Goal: Task Accomplishment & Management: Manage account settings

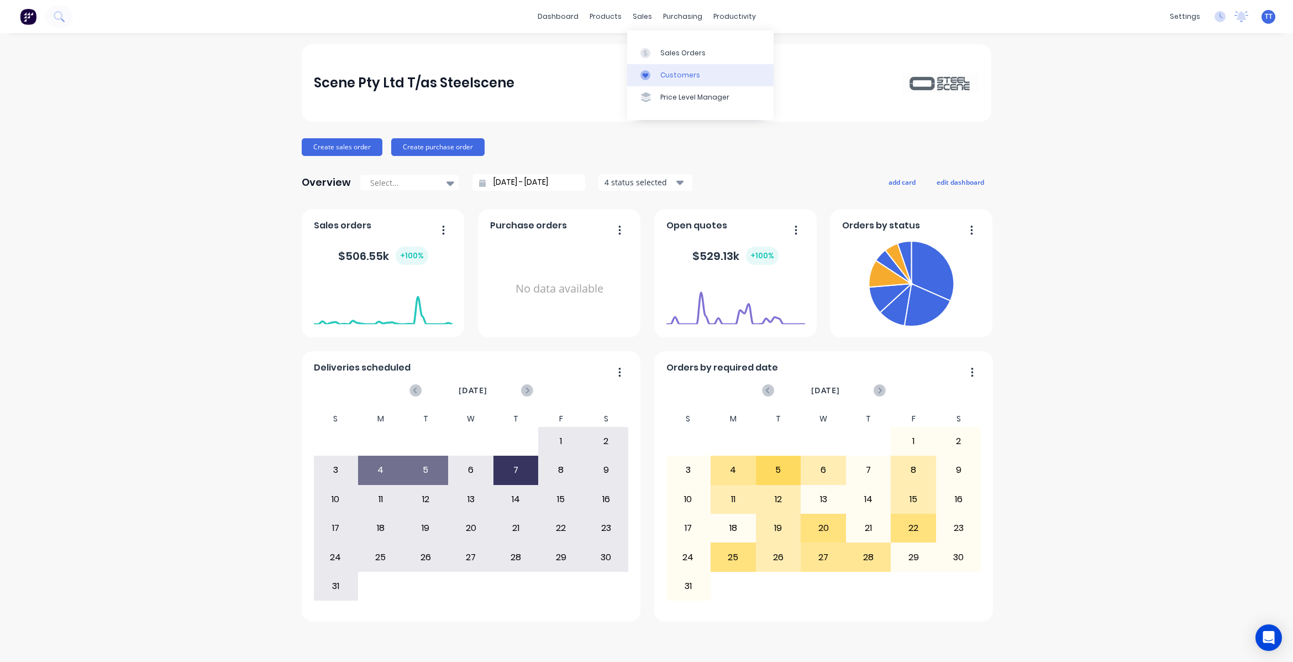
click at [674, 69] on link "Customers" at bounding box center [700, 75] width 146 height 22
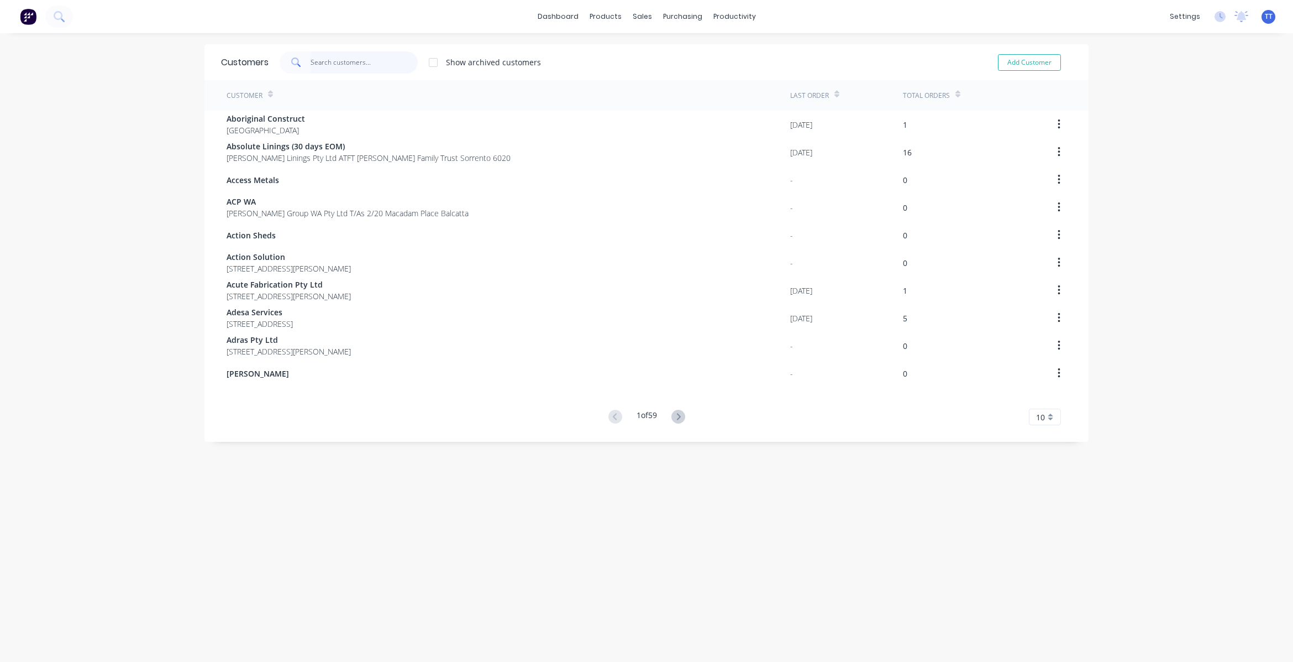
click at [379, 56] on input "text" at bounding box center [365, 62] width 108 height 22
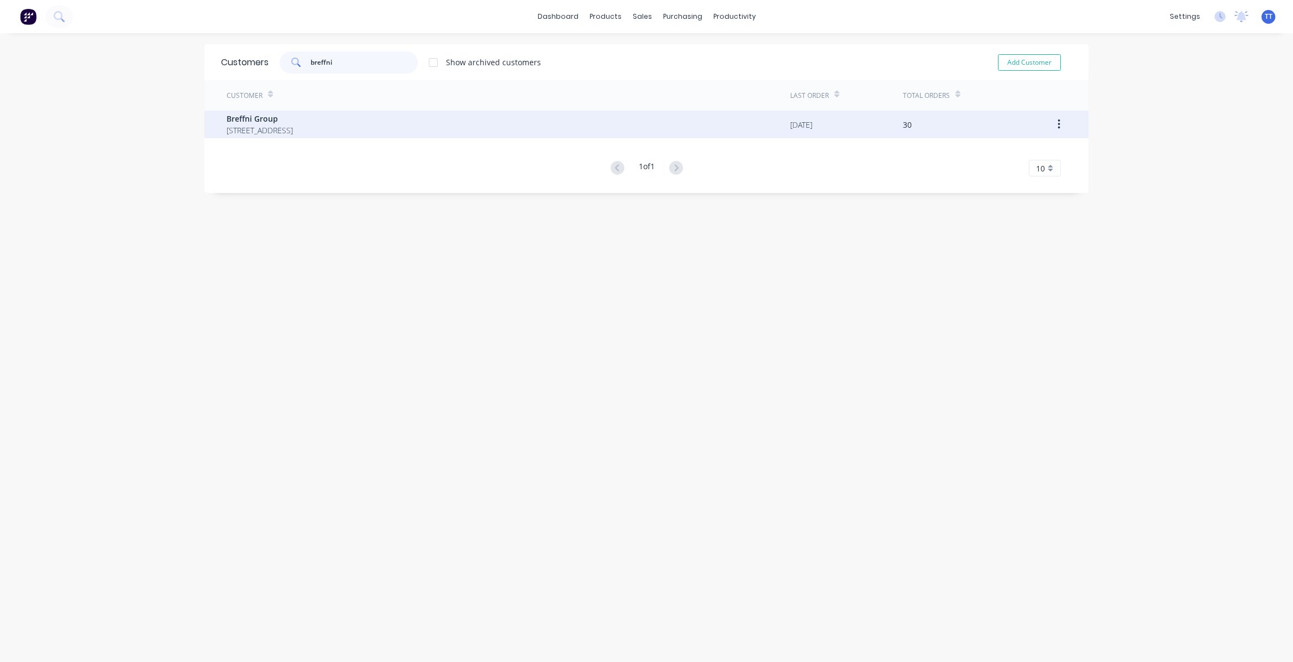
type input "breffni"
click at [293, 127] on span "50 Clavering Rd BAYSWATER 6053" at bounding box center [260, 130] width 66 height 12
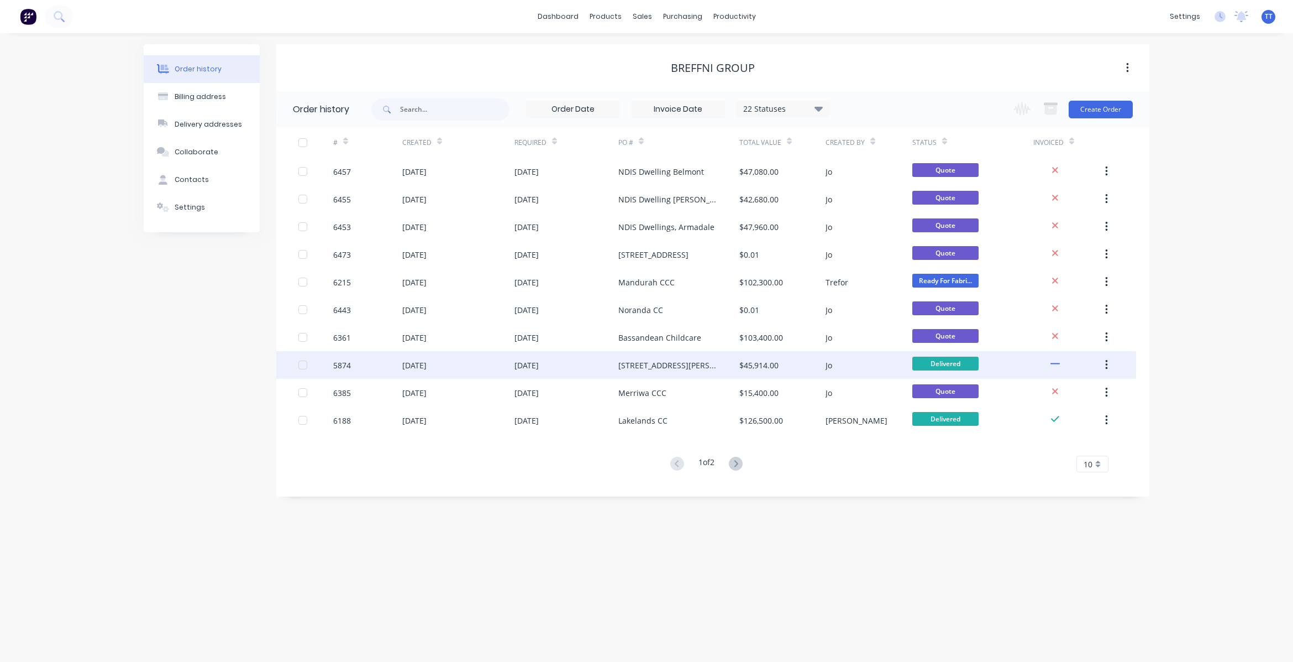
click at [643, 365] on div "[STREET_ADDRESS][PERSON_NAME]" at bounding box center [668, 365] width 99 height 12
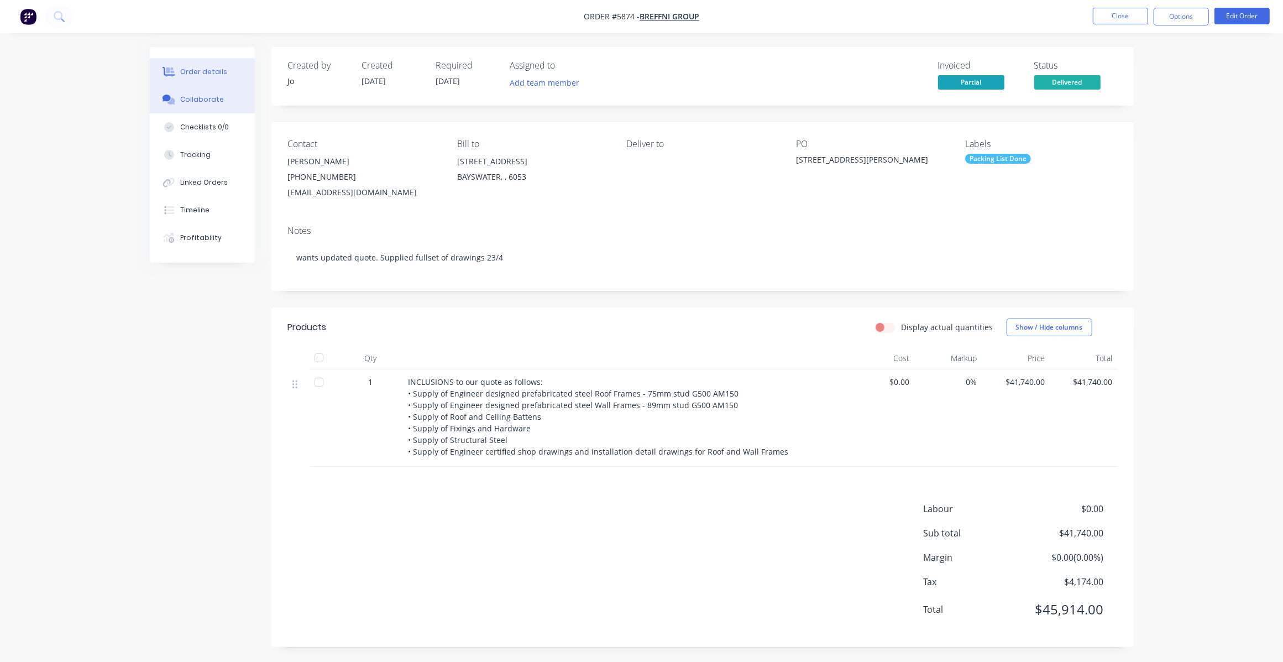
click at [196, 97] on div "Collaborate" at bounding box center [202, 100] width 44 height 10
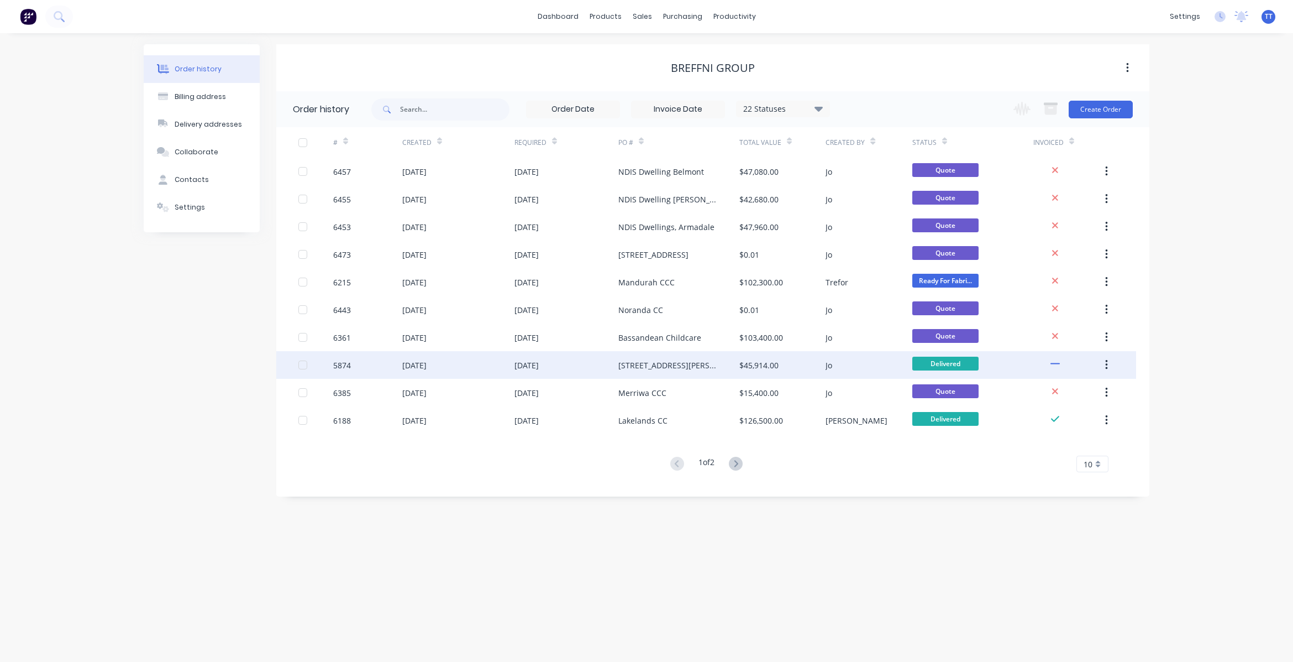
click at [763, 363] on div "$45,914.00" at bounding box center [759, 365] width 39 height 12
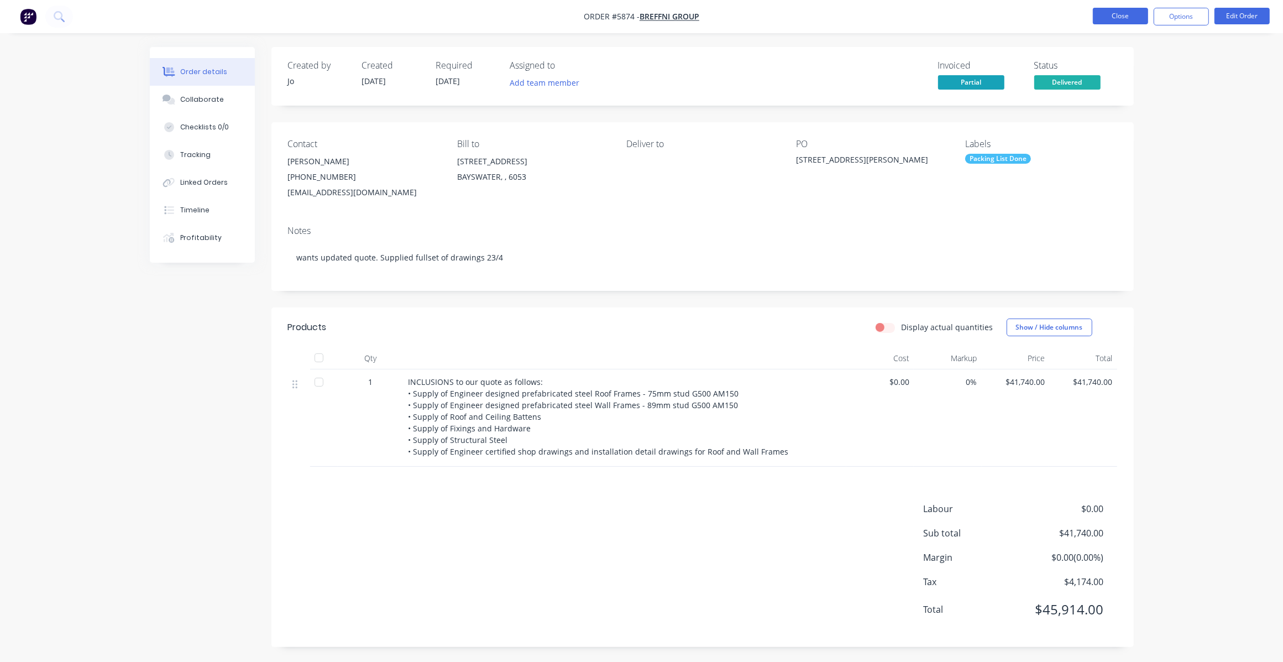
click at [1114, 12] on button "Close" at bounding box center [1120, 16] width 55 height 17
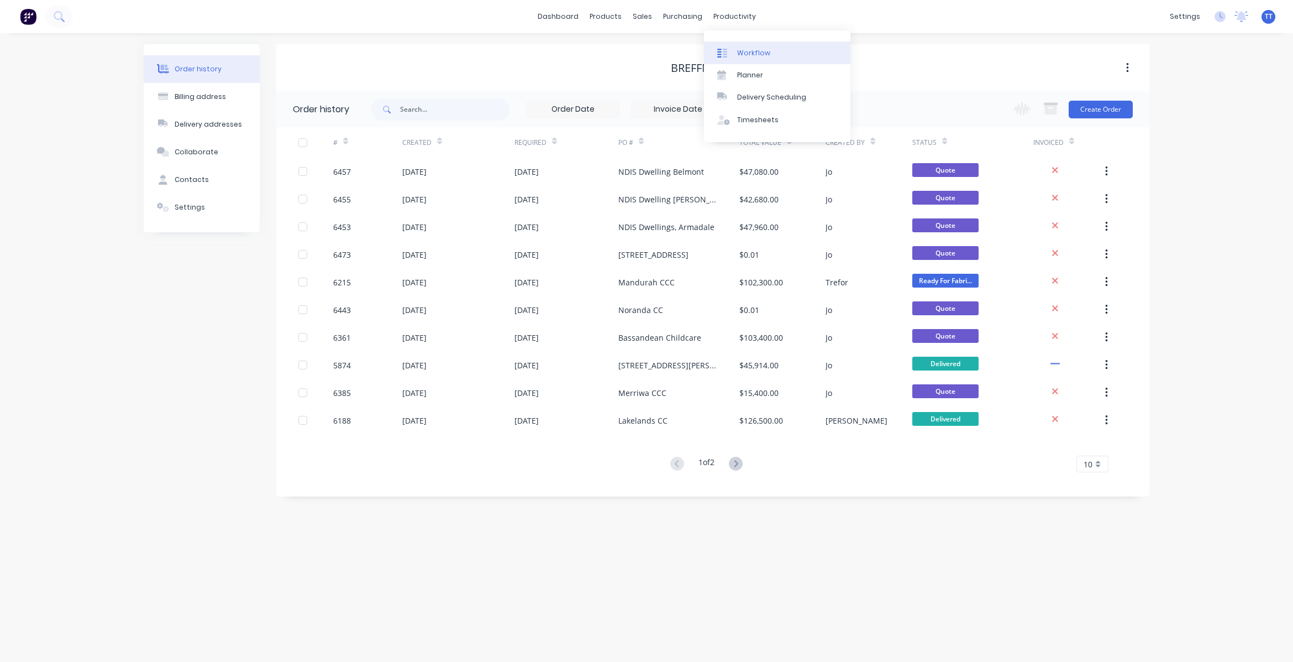
click at [753, 49] on div "Workflow" at bounding box center [753, 53] width 33 height 10
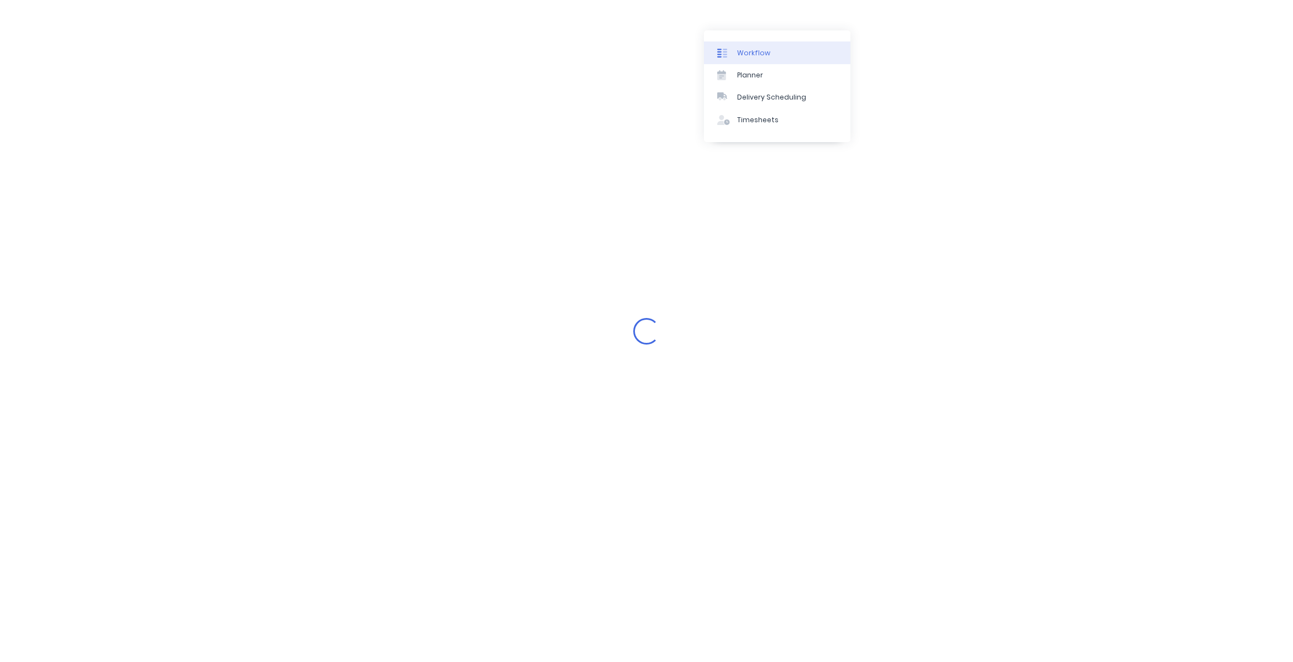
click at [753, 49] on div "Workflow" at bounding box center [753, 53] width 33 height 10
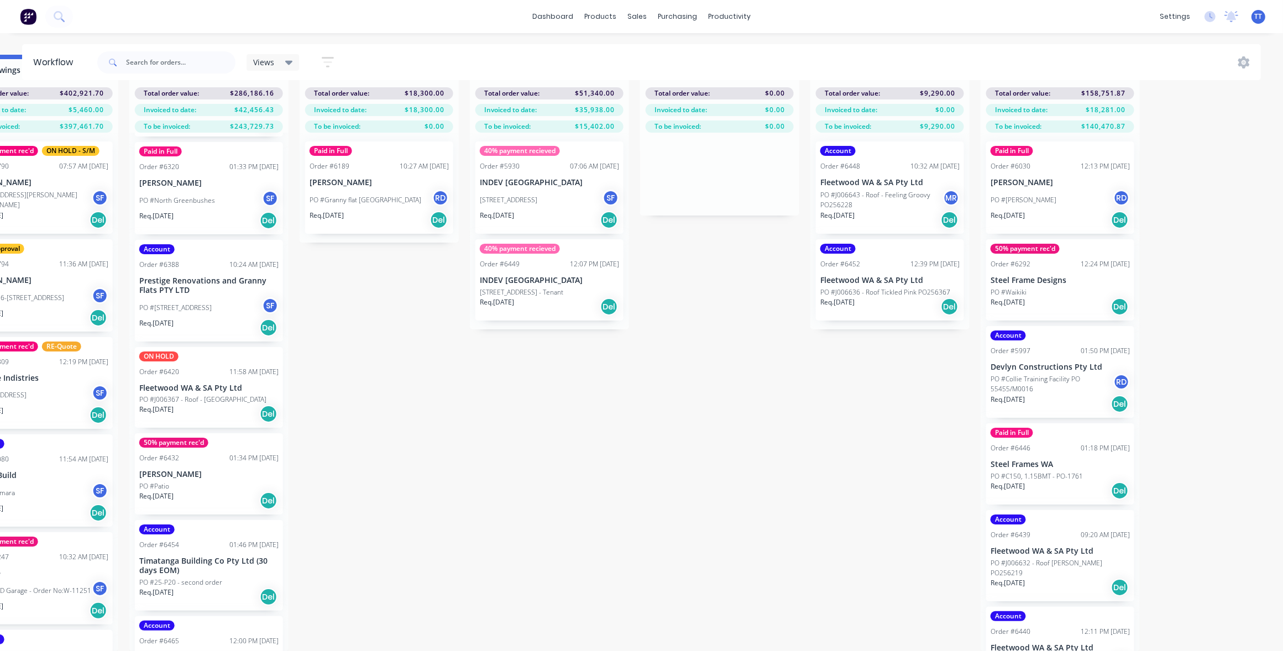
scroll to position [415, 0]
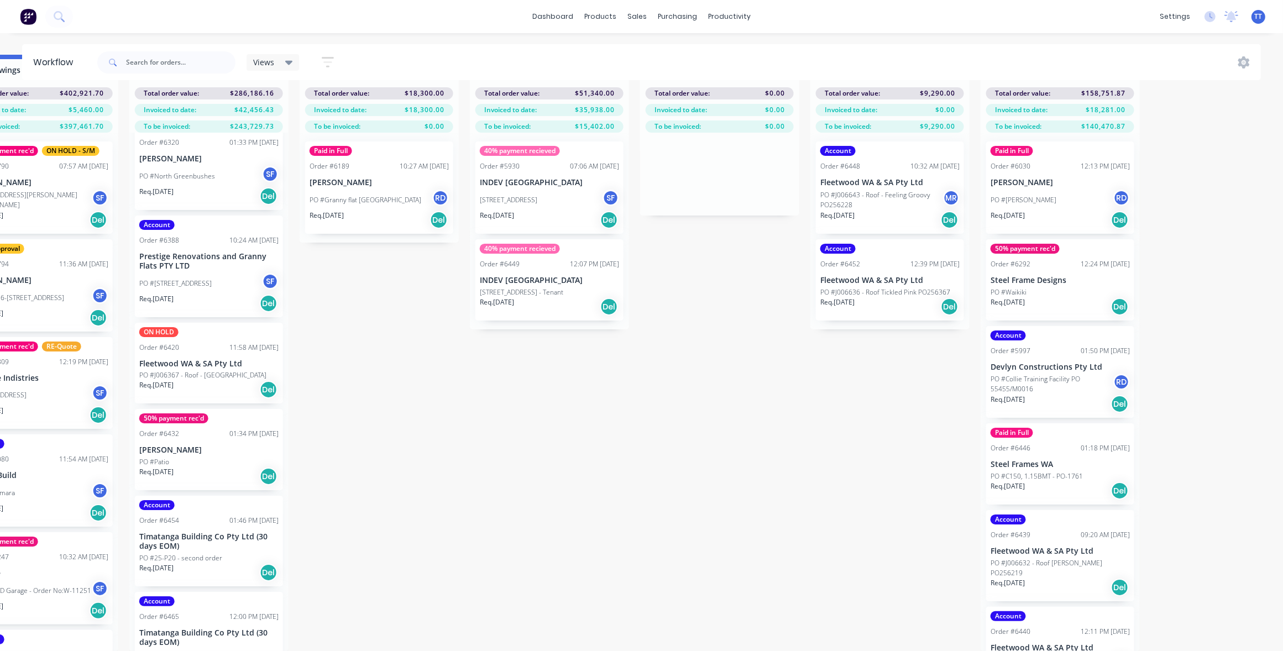
click at [181, 413] on div "50% payment rec'd" at bounding box center [173, 418] width 69 height 10
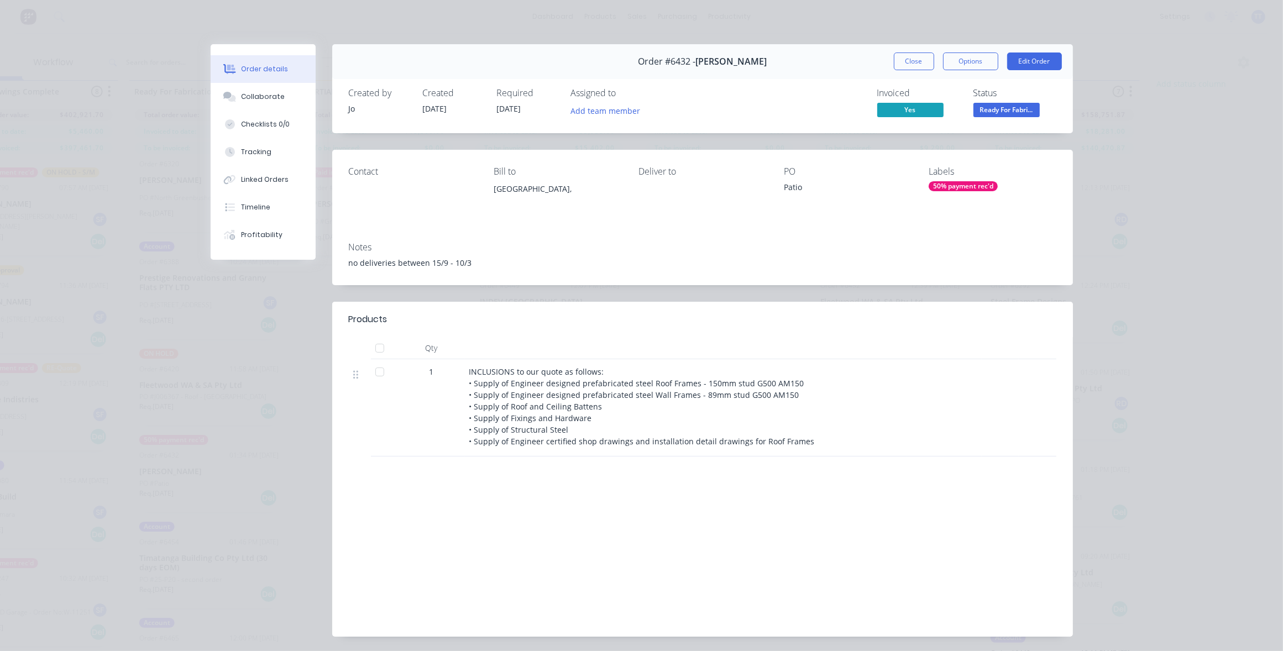
scroll to position [0, 1427]
click at [911, 64] on button "Close" at bounding box center [914, 62] width 40 height 18
click at [911, 64] on div "Views Save new view None (Default) edit Show/Hide statuses Show line item cards…" at bounding box center [678, 62] width 1166 height 33
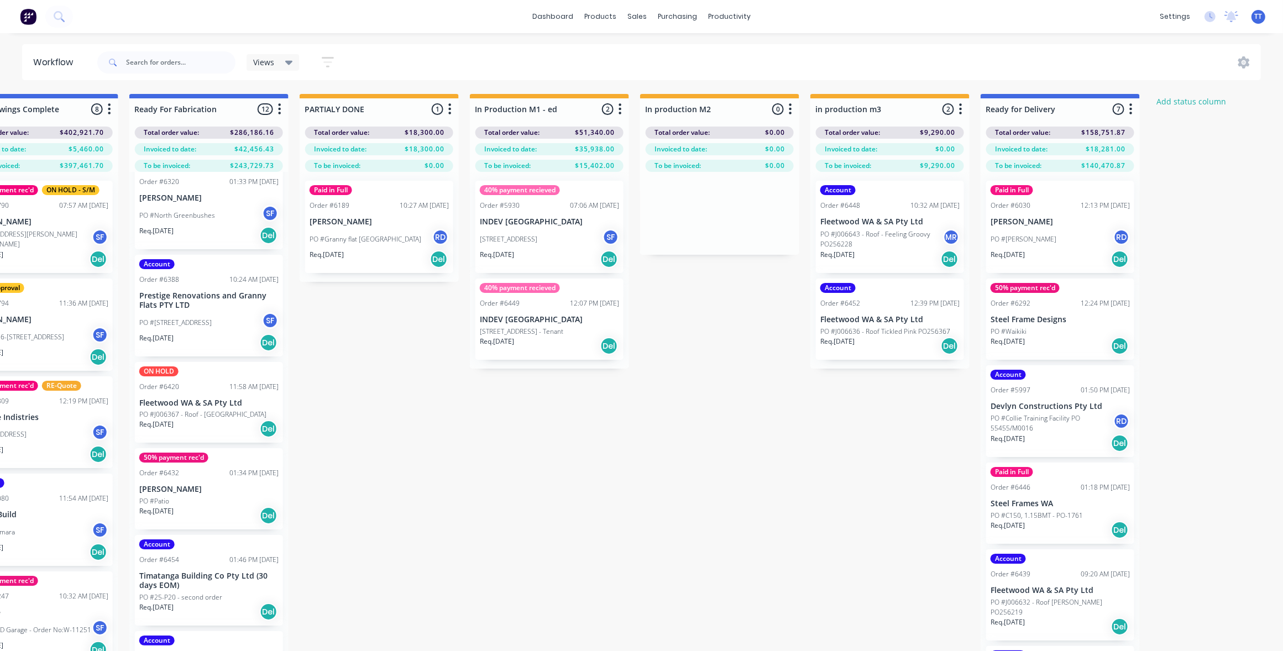
click at [186, 462] on div "50% payment rec'd" at bounding box center [173, 458] width 69 height 10
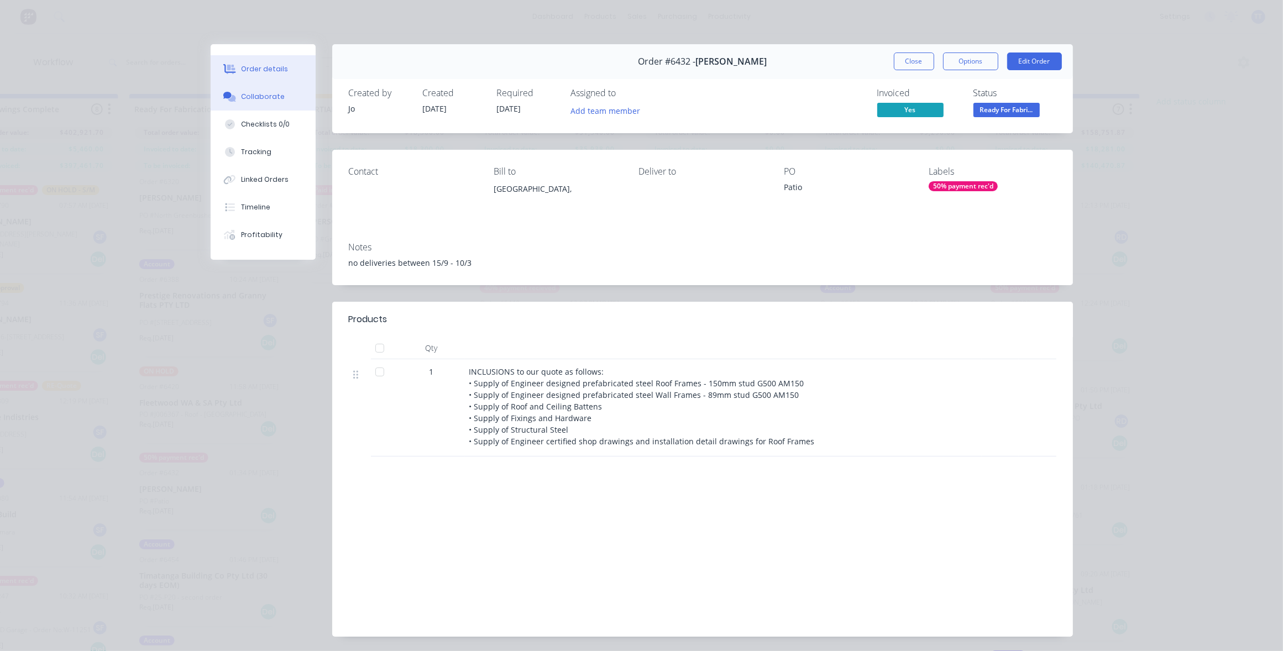
click at [255, 90] on button "Collaborate" at bounding box center [263, 97] width 105 height 28
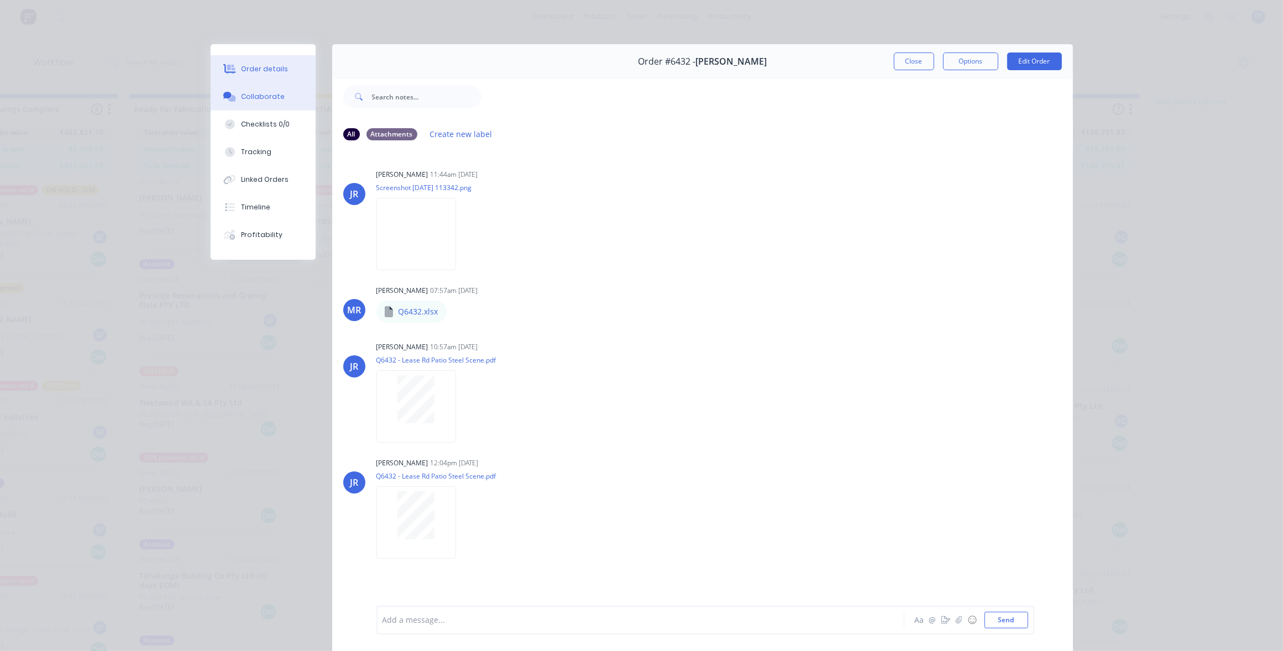
click at [258, 65] on div "Order details" at bounding box center [264, 69] width 47 height 10
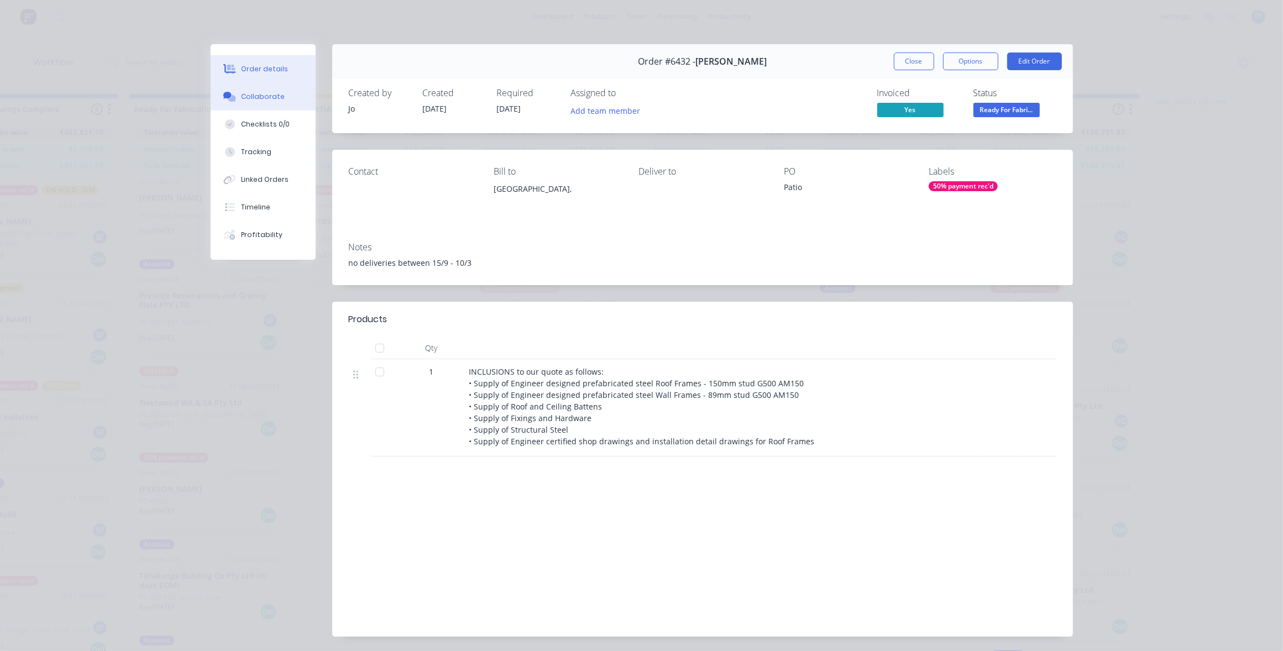
click at [248, 94] on div "Collaborate" at bounding box center [263, 97] width 44 height 10
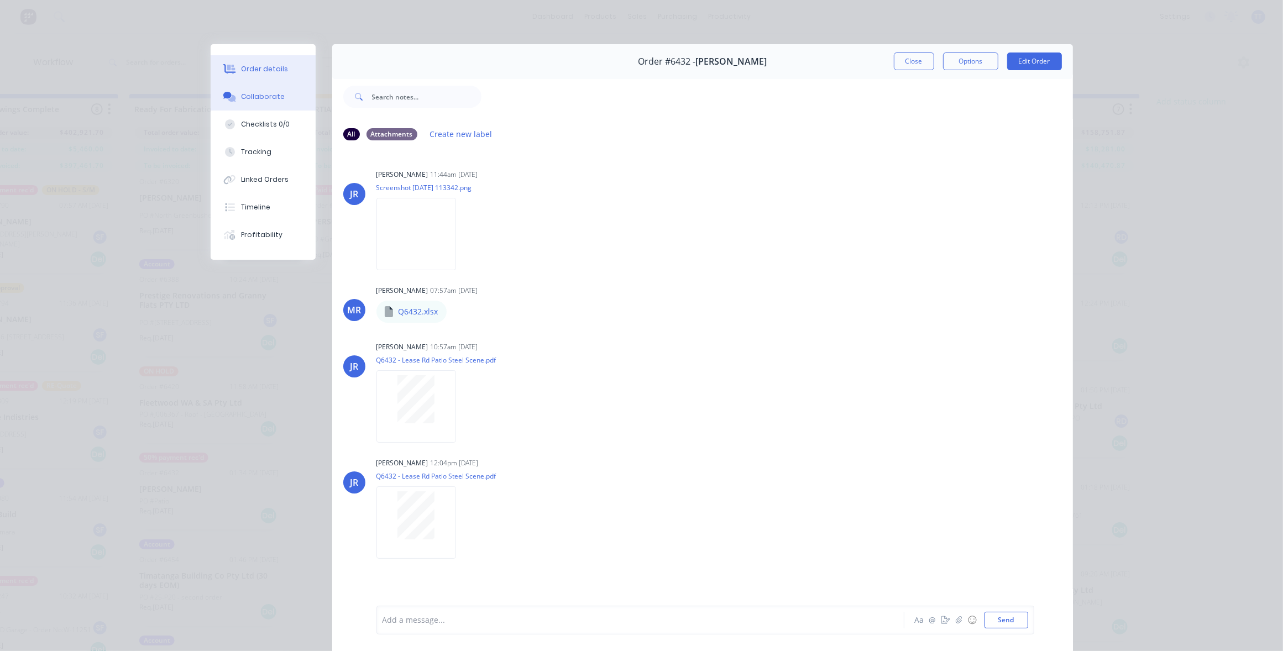
click at [250, 61] on button "Order details" at bounding box center [263, 69] width 105 height 28
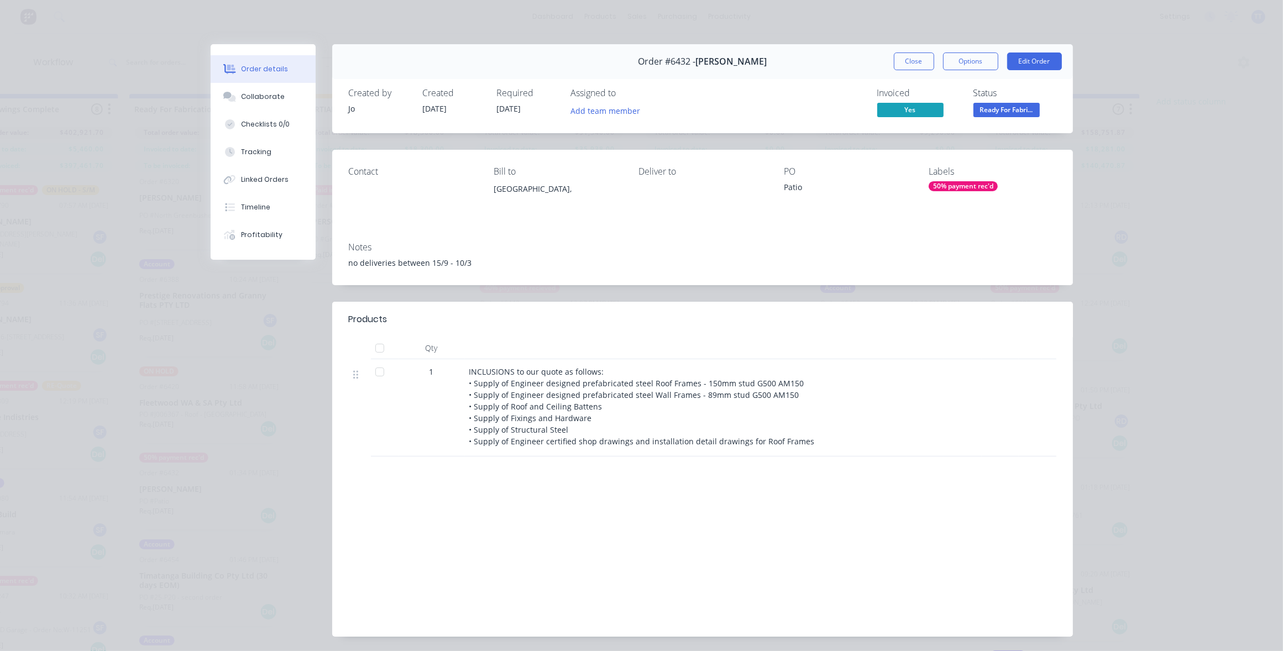
click at [661, 170] on div "Deliver to" at bounding box center [701, 171] width 127 height 11
click at [667, 170] on div "Deliver to" at bounding box center [701, 171] width 127 height 11
click at [1016, 61] on button "Edit Order" at bounding box center [1034, 62] width 55 height 18
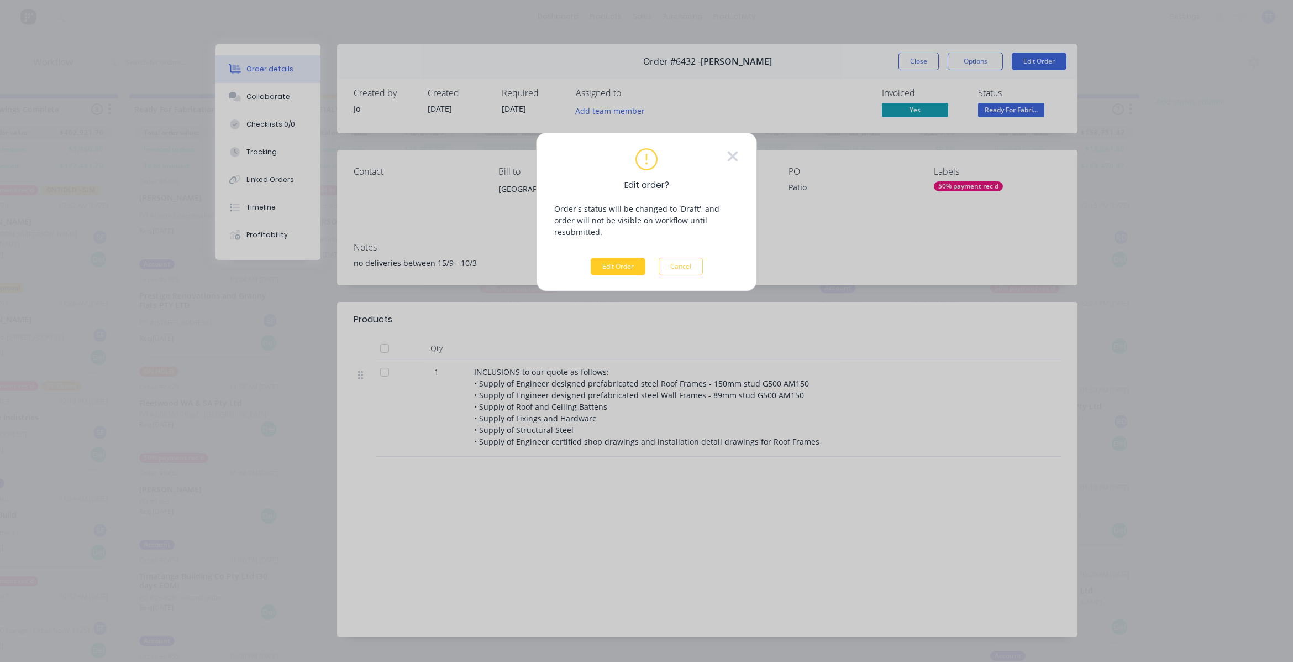
click at [620, 258] on button "Edit Order" at bounding box center [618, 267] width 55 height 18
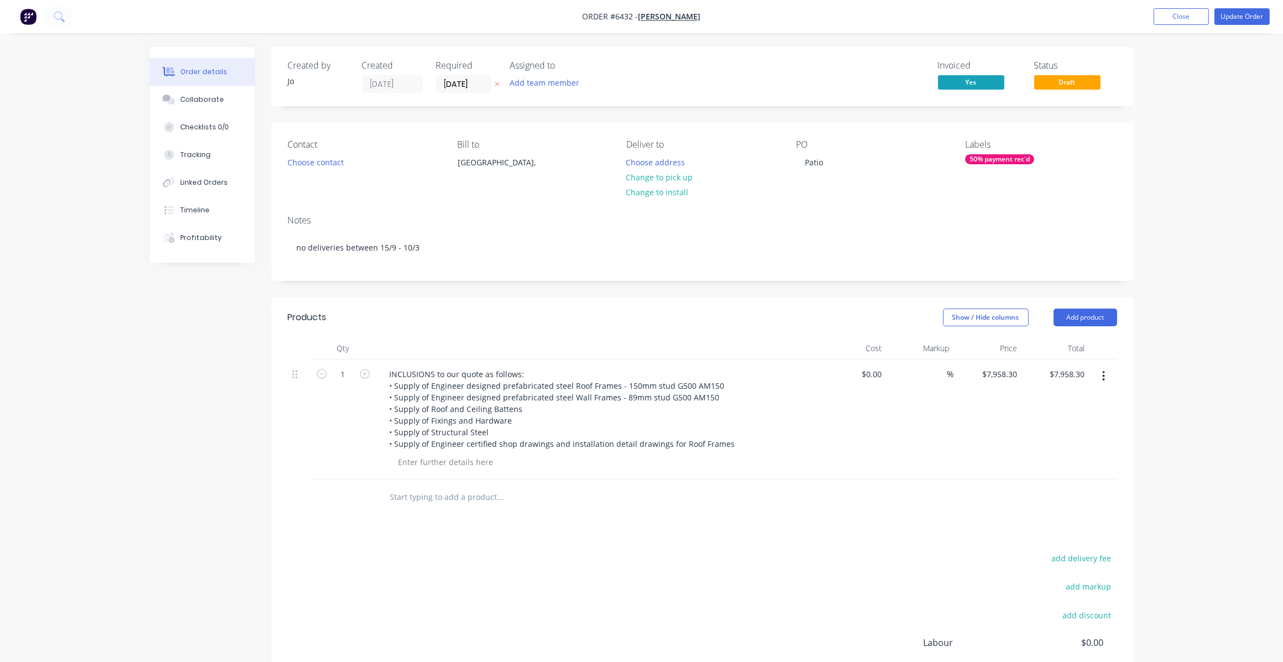
drag, startPoint x: 651, startPoint y: 163, endPoint x: 620, endPoint y: 167, distance: 30.7
click at [601, 179] on div "Bill to Australia," at bounding box center [532, 164] width 151 height 50
click at [658, 158] on button "Choose address" at bounding box center [655, 161] width 71 height 15
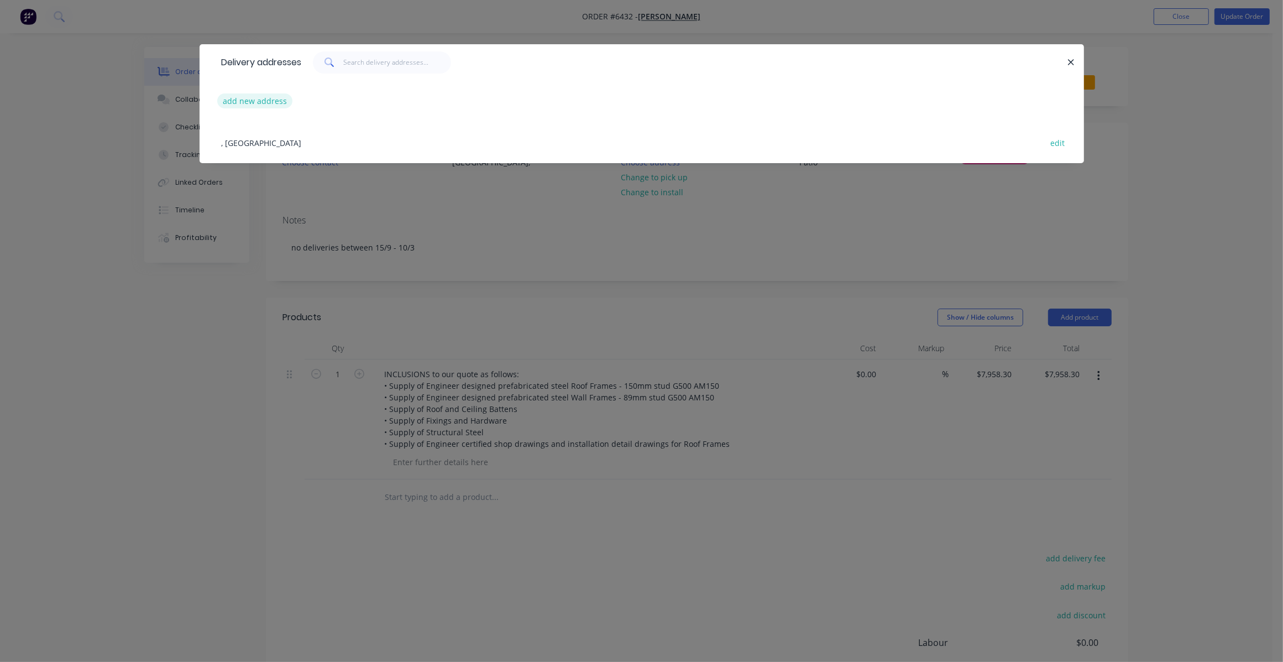
click at [232, 103] on button "add new address" at bounding box center [255, 100] width 76 height 15
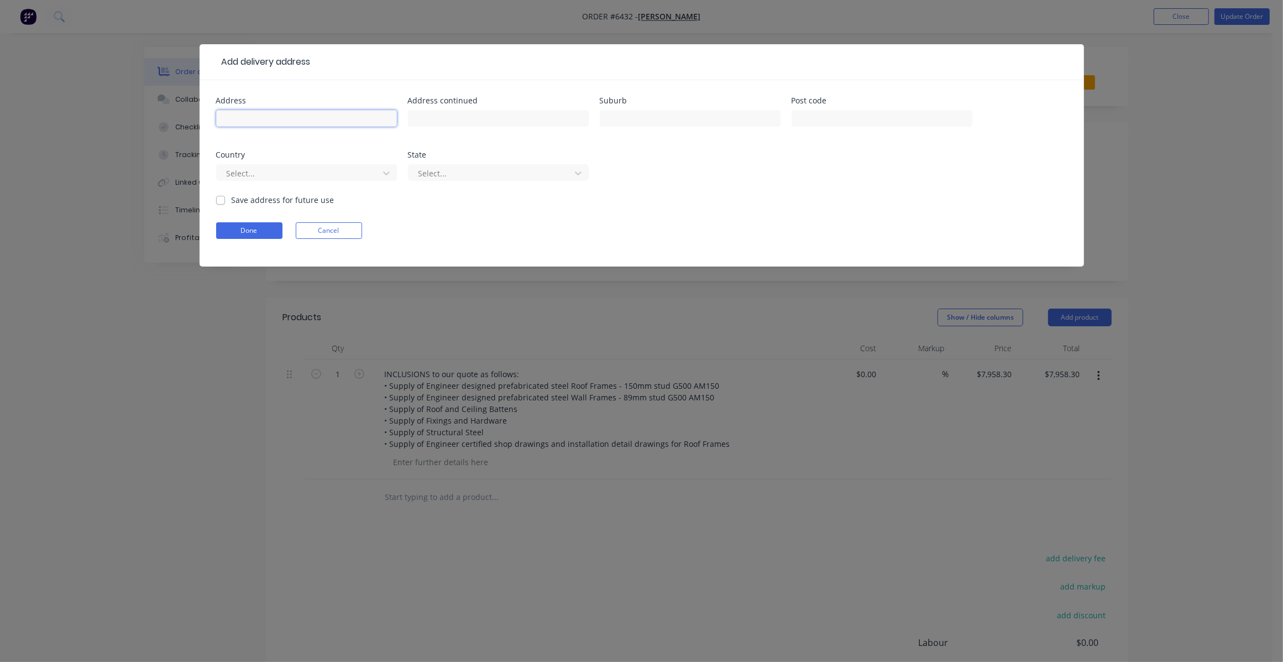
paste input "LOT 13251 LEASE RD, GREENBUSHES"
drag, startPoint x: 374, startPoint y: 122, endPoint x: 298, endPoint y: 119, distance: 75.2
click at [298, 119] on input "LOT 13251 LEASE RD, GREENBUSHES" at bounding box center [306, 118] width 181 height 17
type input "LOT 13251 LEASE RD,"
click at [620, 117] on input "text" at bounding box center [690, 118] width 181 height 17
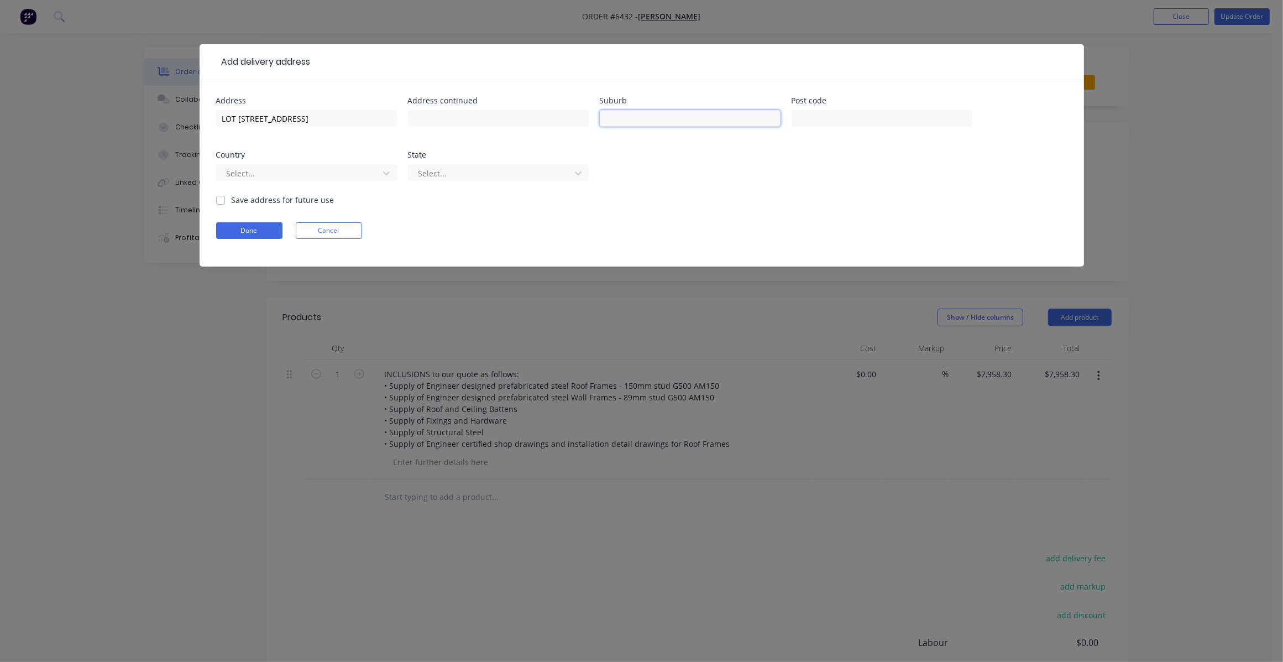
paste input "GREENBUSHES"
type input "GREENBUSHES"
click at [810, 114] on input "text" at bounding box center [882, 118] width 181 height 17
click at [286, 202] on label "Save address for future use" at bounding box center [283, 200] width 103 height 12
click at [225, 202] on input "Save address for future use" at bounding box center [220, 199] width 9 height 11
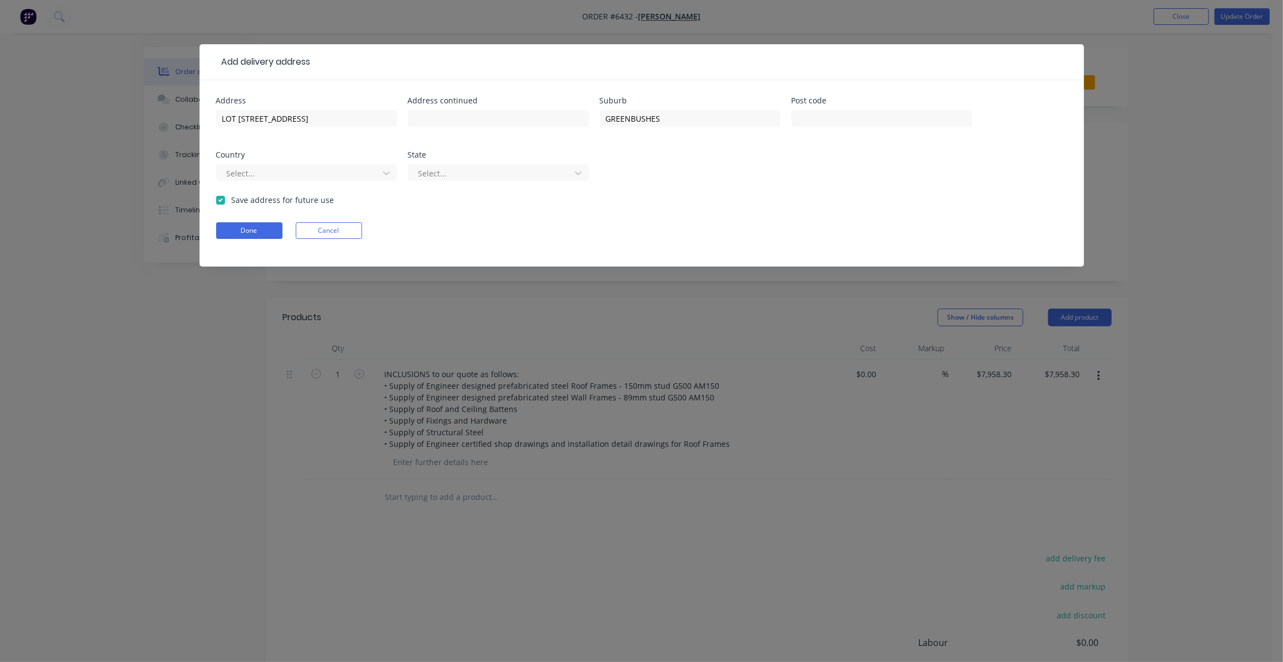
checkbox input "true"
click at [819, 119] on input "text" at bounding box center [882, 118] width 181 height 17
type input "6254"
click at [259, 233] on button "Done" at bounding box center [249, 230] width 66 height 17
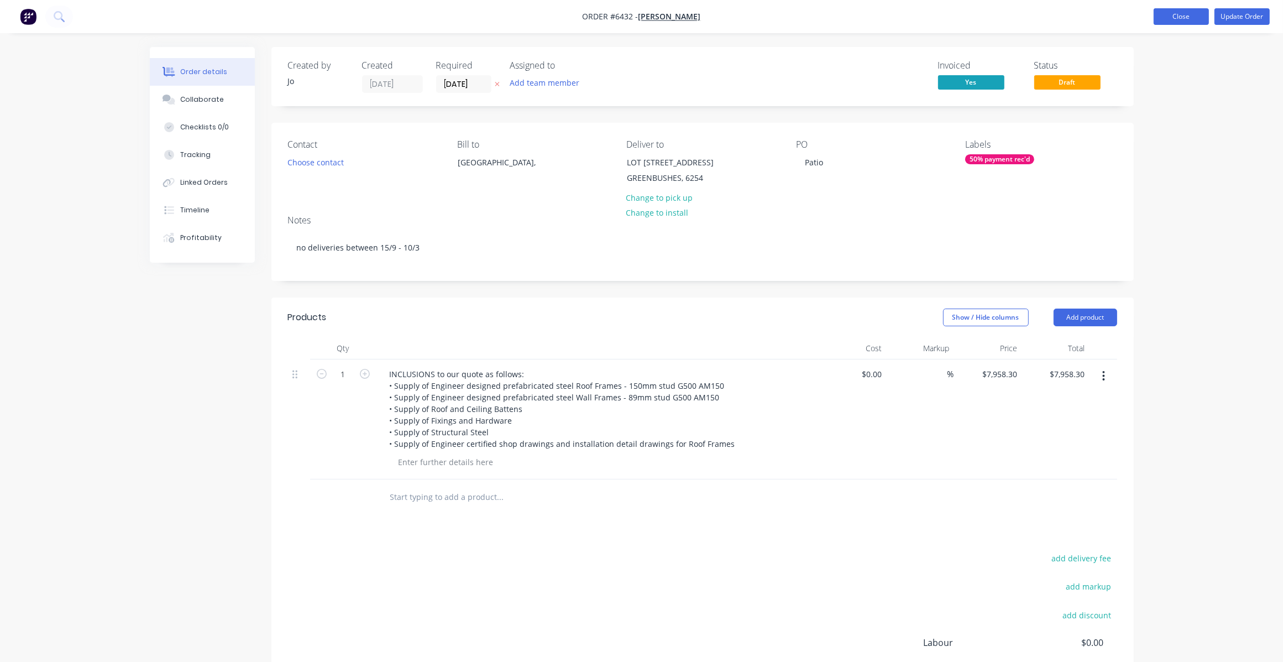
click at [1181, 12] on button "Close" at bounding box center [1181, 16] width 55 height 17
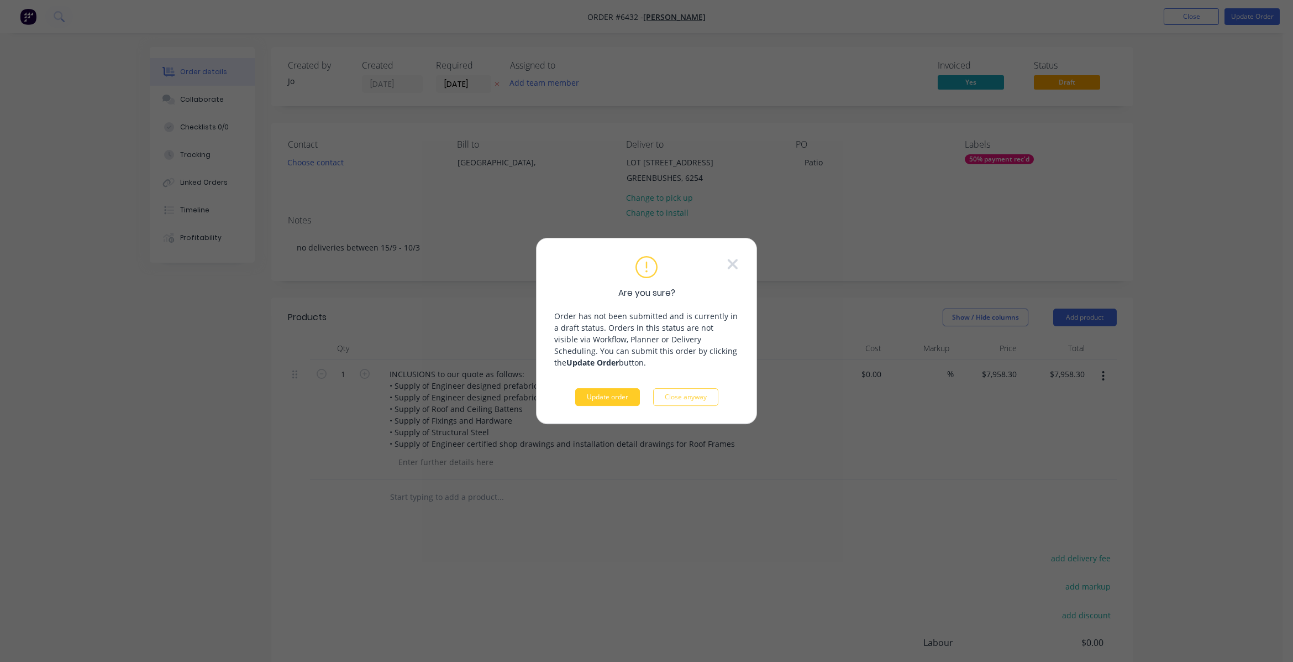
click at [610, 391] on button "Update order" at bounding box center [607, 397] width 65 height 18
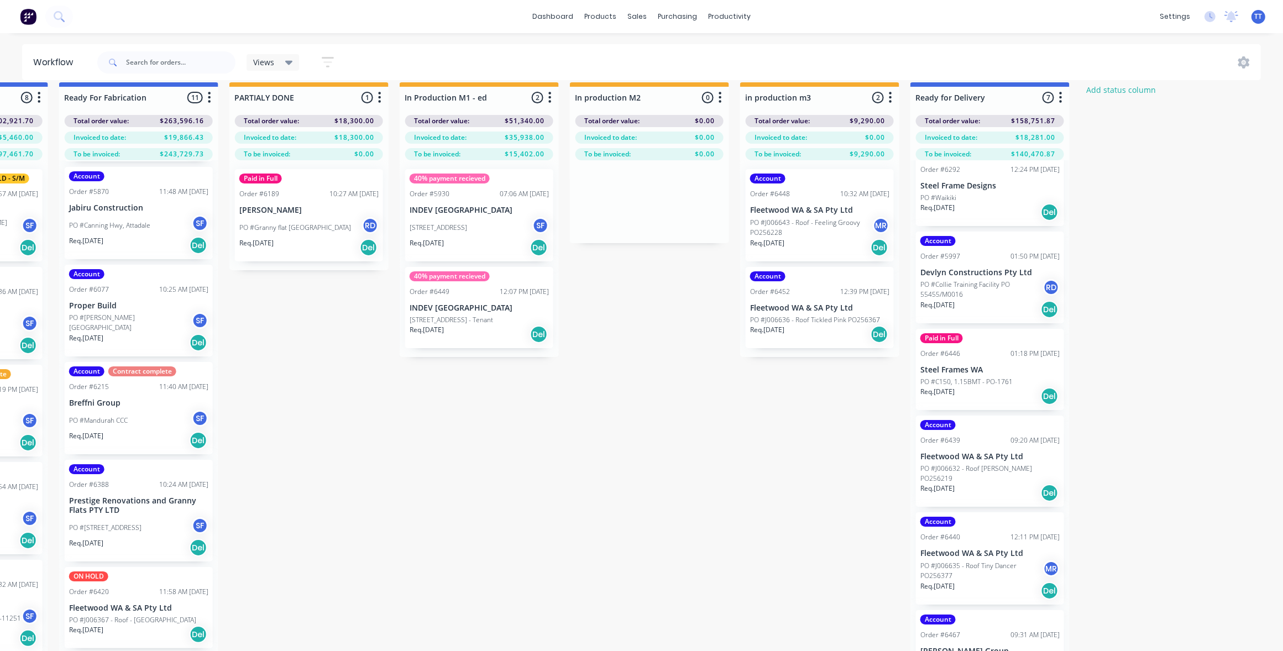
scroll to position [50, 1497]
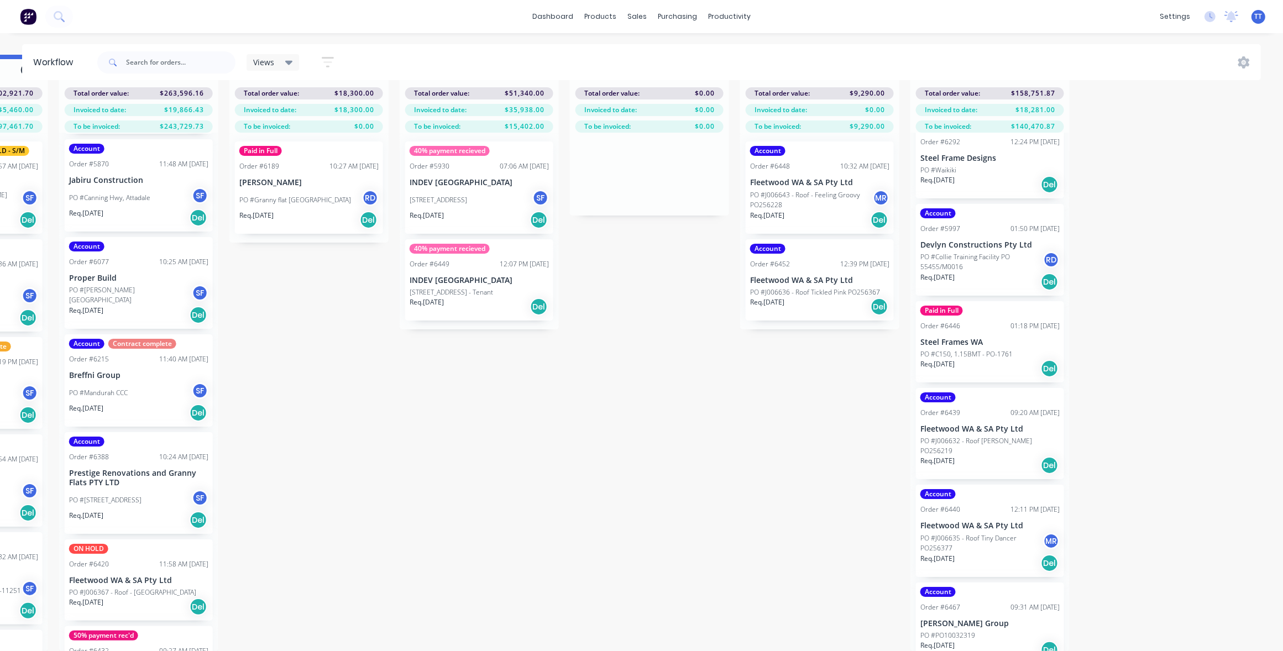
click at [955, 425] on p "Fleetwood WA & SA Pty Ltd" at bounding box center [989, 429] width 139 height 9
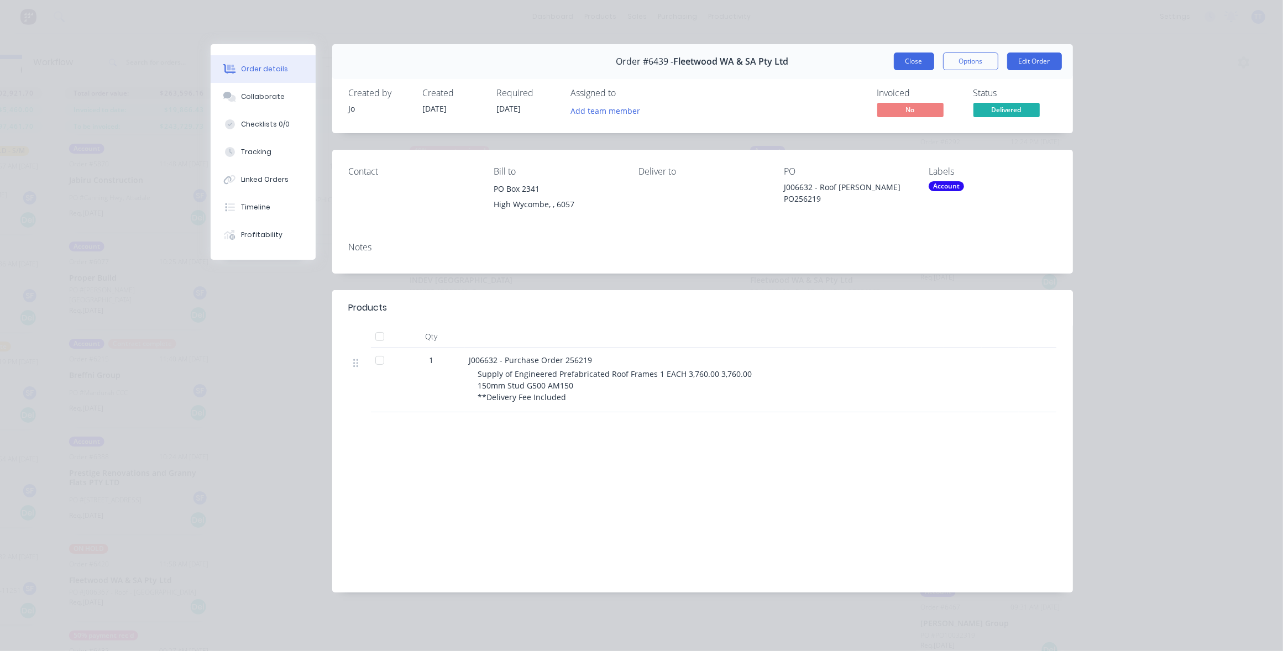
click at [910, 60] on button "Close" at bounding box center [914, 62] width 40 height 18
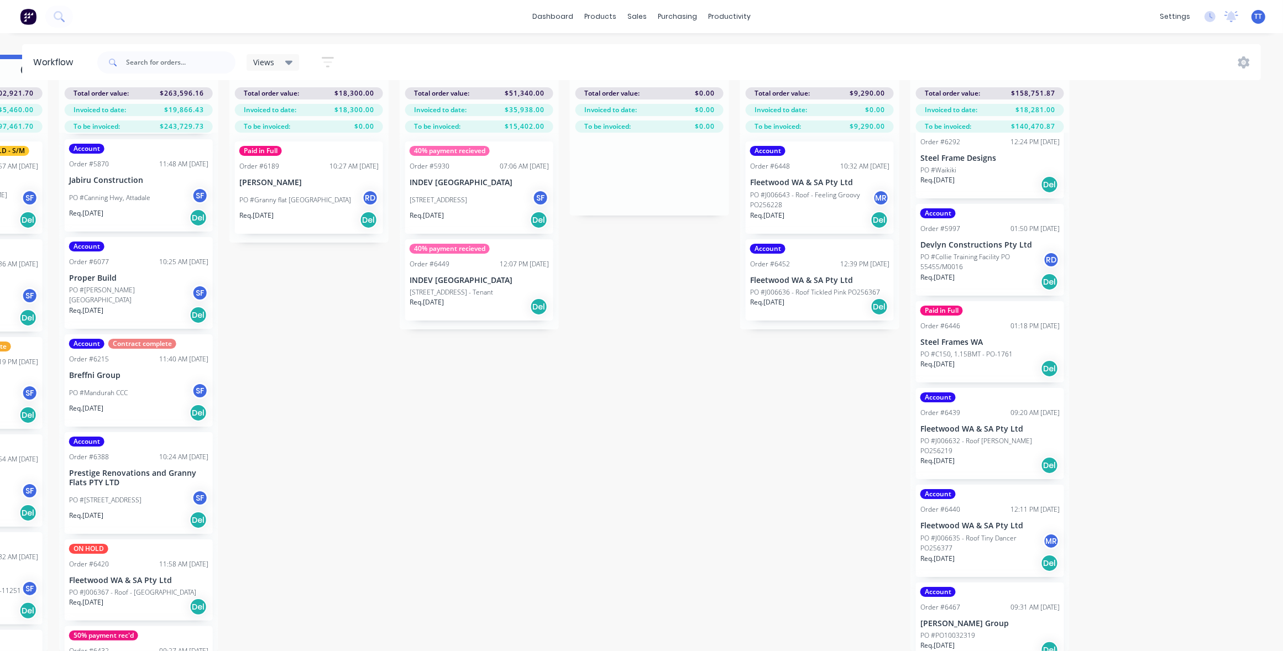
click at [991, 425] on p "Fleetwood WA & SA Pty Ltd" at bounding box center [989, 429] width 139 height 9
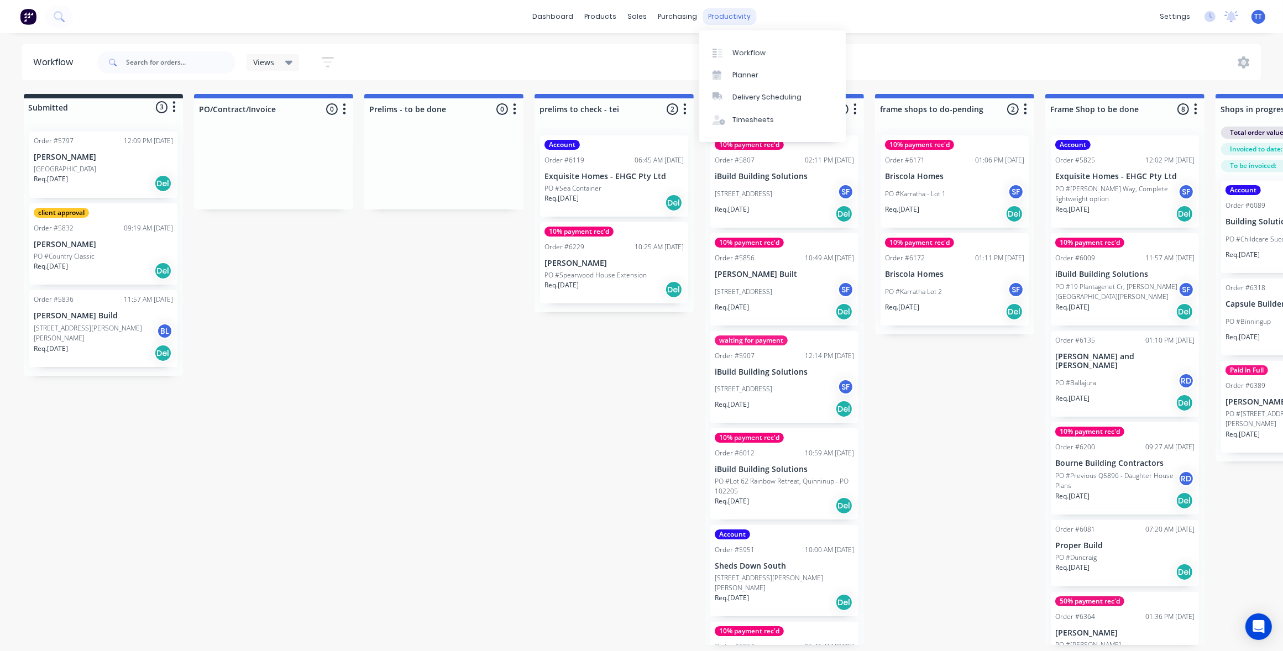
click at [730, 14] on div "productivity" at bounding box center [730, 16] width 54 height 17
click at [745, 54] on div "Workflow" at bounding box center [748, 53] width 33 height 10
click at [739, 50] on div "Workflow" at bounding box center [748, 53] width 33 height 10
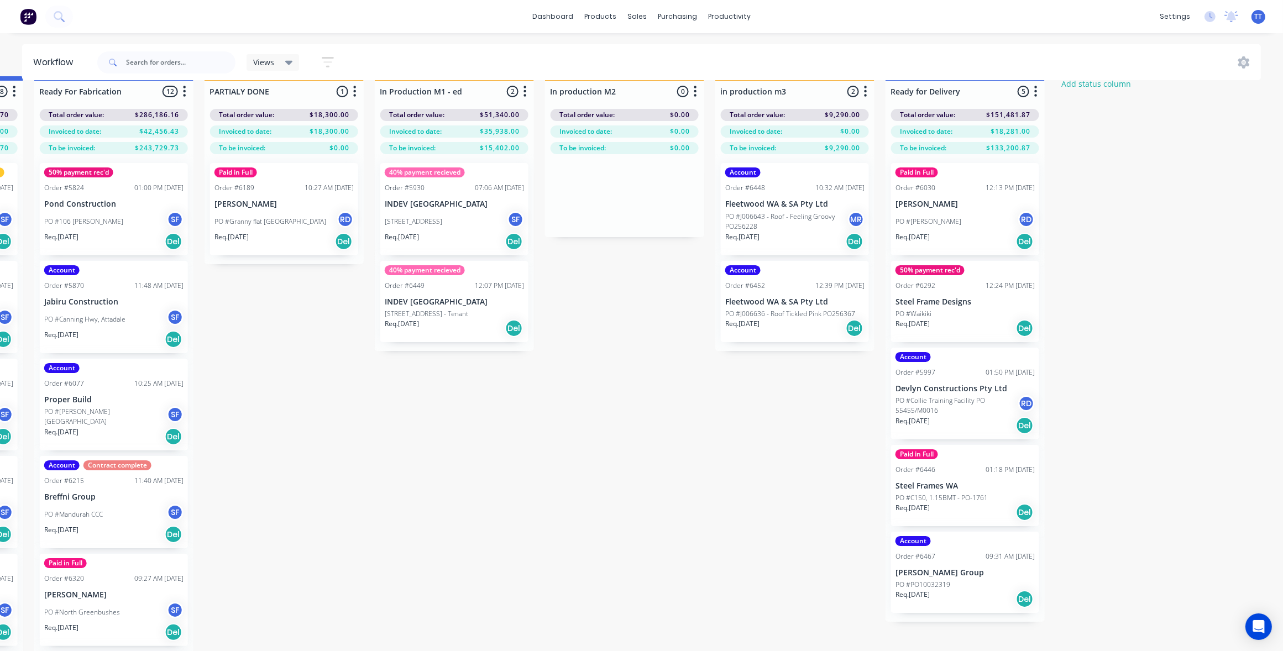
scroll to position [0, 1522]
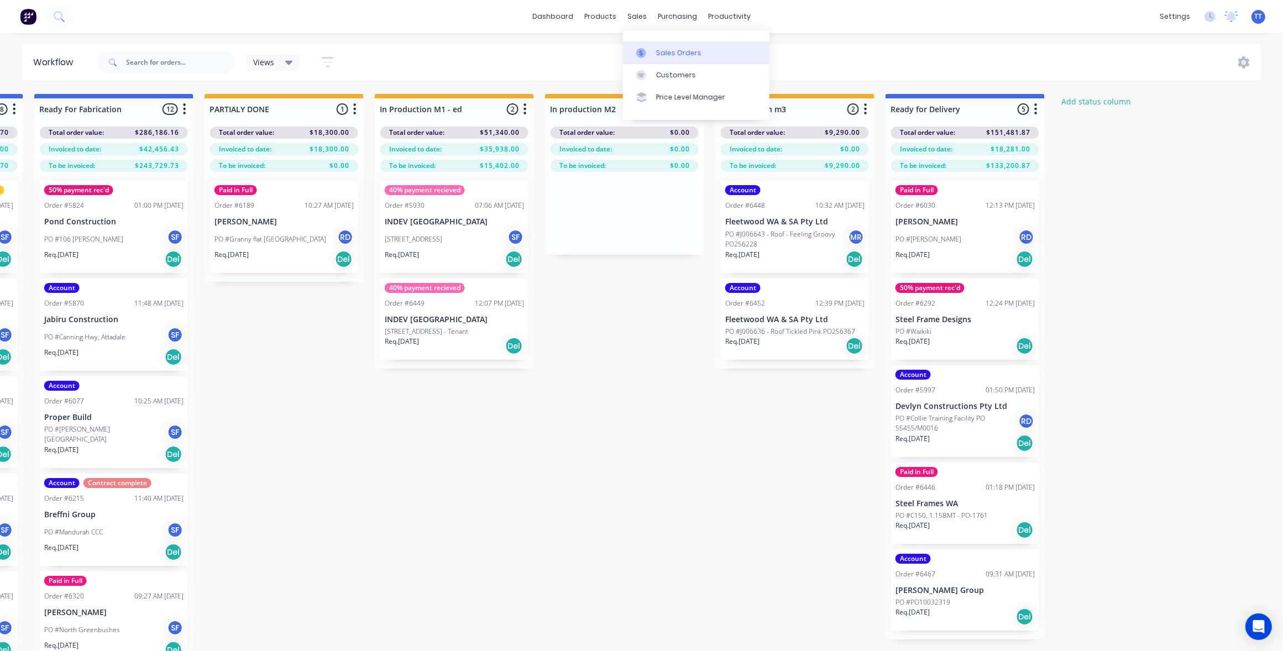
click at [651, 42] on link "Sales Orders" at bounding box center [696, 52] width 146 height 22
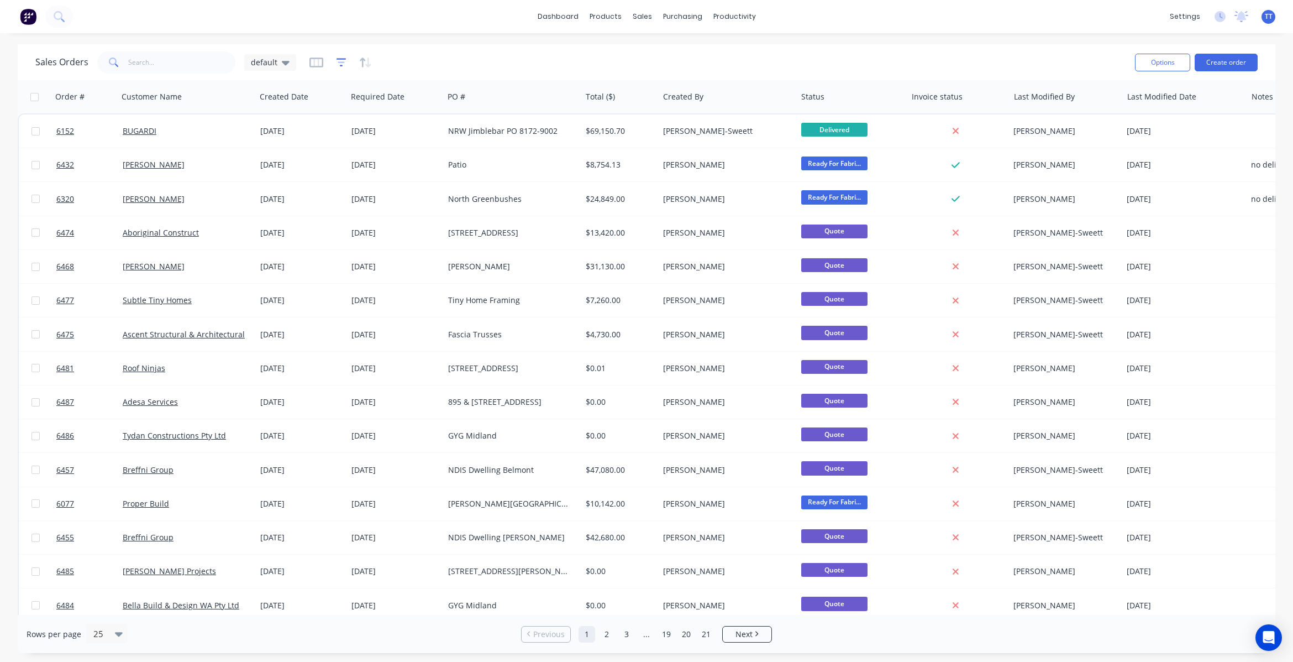
click at [340, 59] on icon "button" at bounding box center [342, 62] width 10 height 8
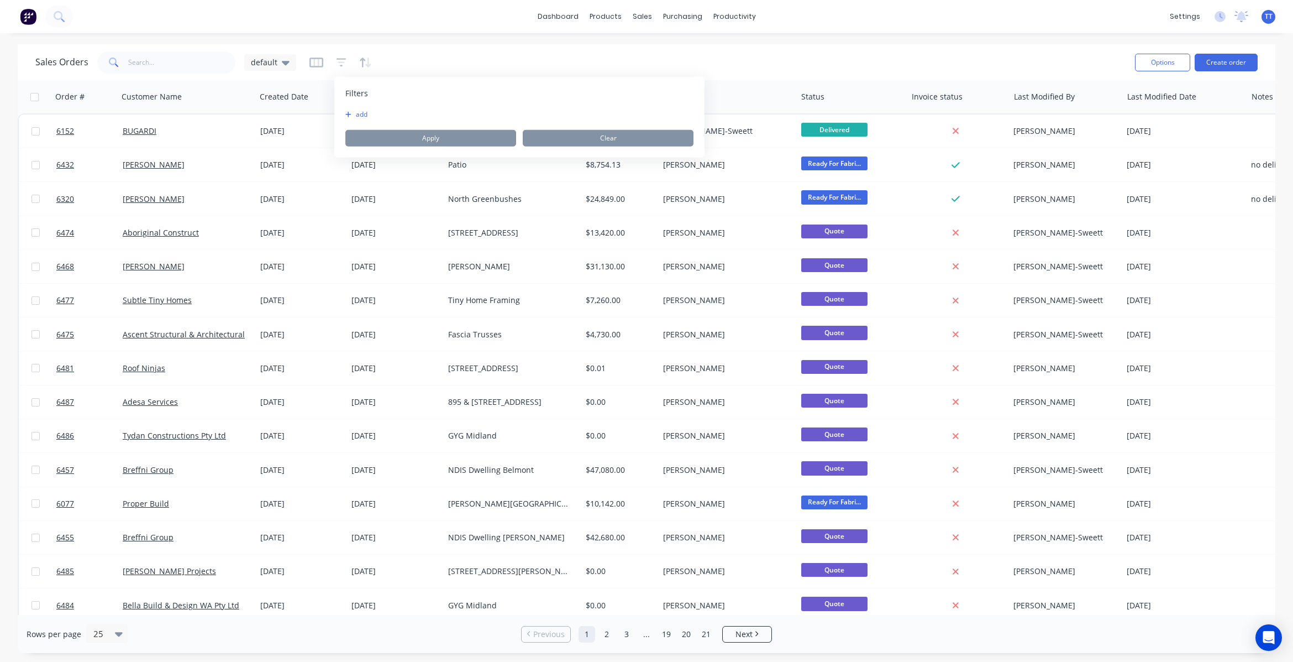
click at [357, 115] on button "add" at bounding box center [359, 114] width 28 height 9
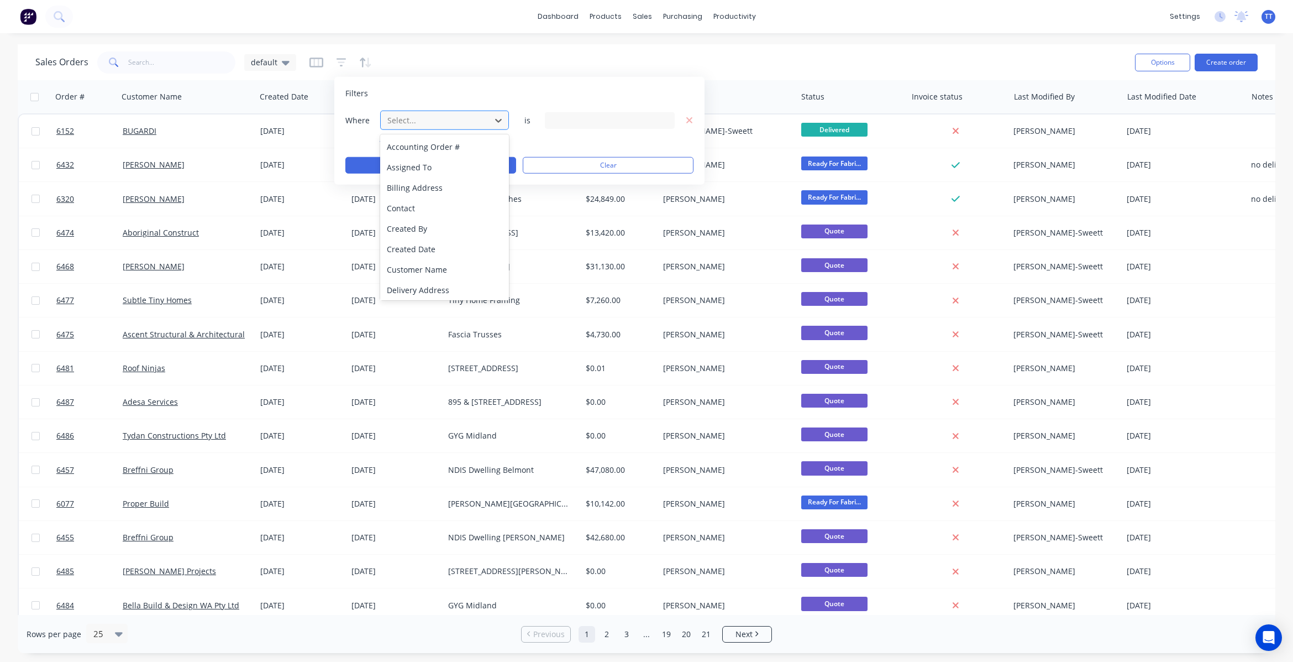
click at [389, 123] on div at bounding box center [435, 120] width 99 height 14
click at [462, 282] on div "Status" at bounding box center [444, 289] width 129 height 20
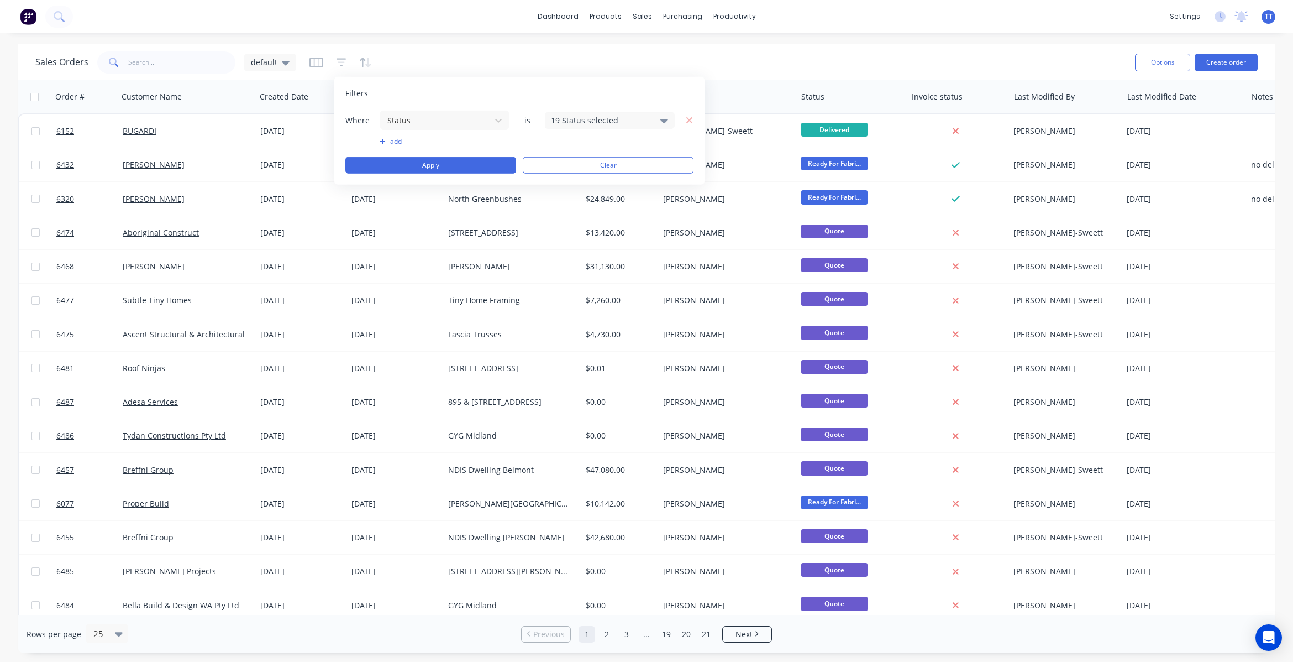
click at [581, 125] on div "19 Status selected" at bounding box center [601, 120] width 100 height 12
click at [577, 173] on button "All" at bounding box center [641, 181] width 193 height 22
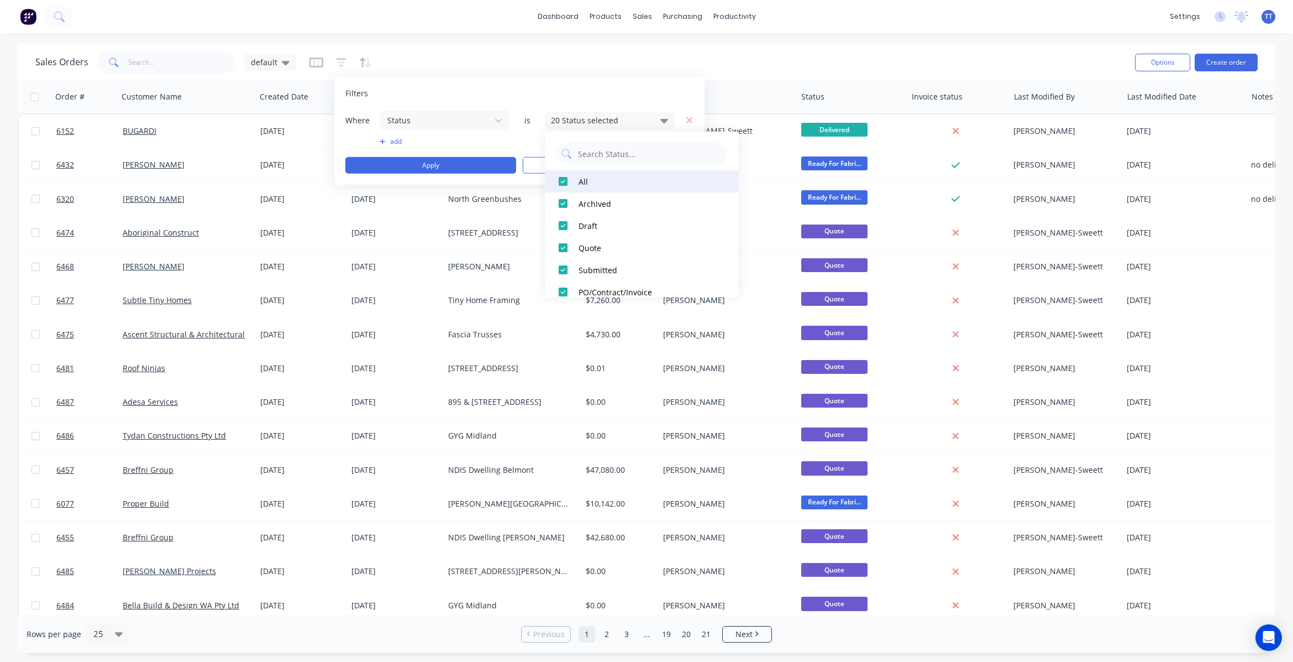
click at [577, 174] on button "All" at bounding box center [641, 181] width 193 height 22
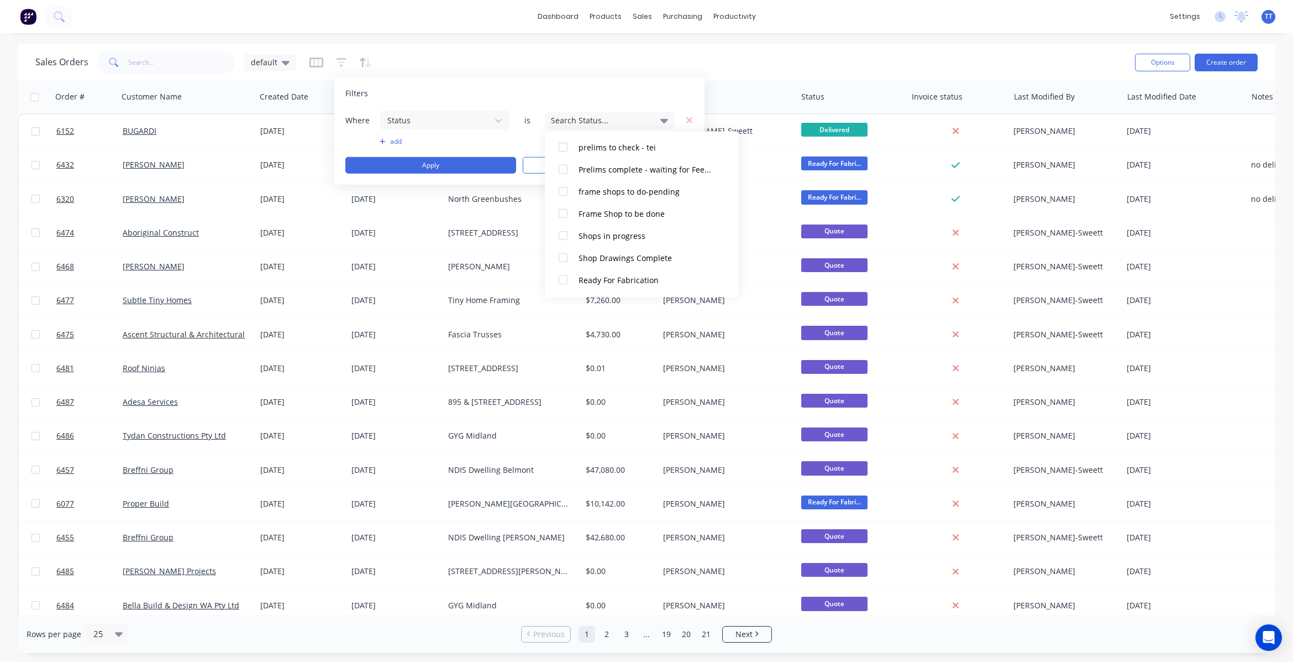
scroll to position [343, 0]
click at [623, 260] on div "Delivered" at bounding box center [645, 259] width 133 height 12
click at [604, 275] on div "Picked Up" at bounding box center [645, 281] width 133 height 12
click at [388, 143] on button "add" at bounding box center [445, 141] width 130 height 9
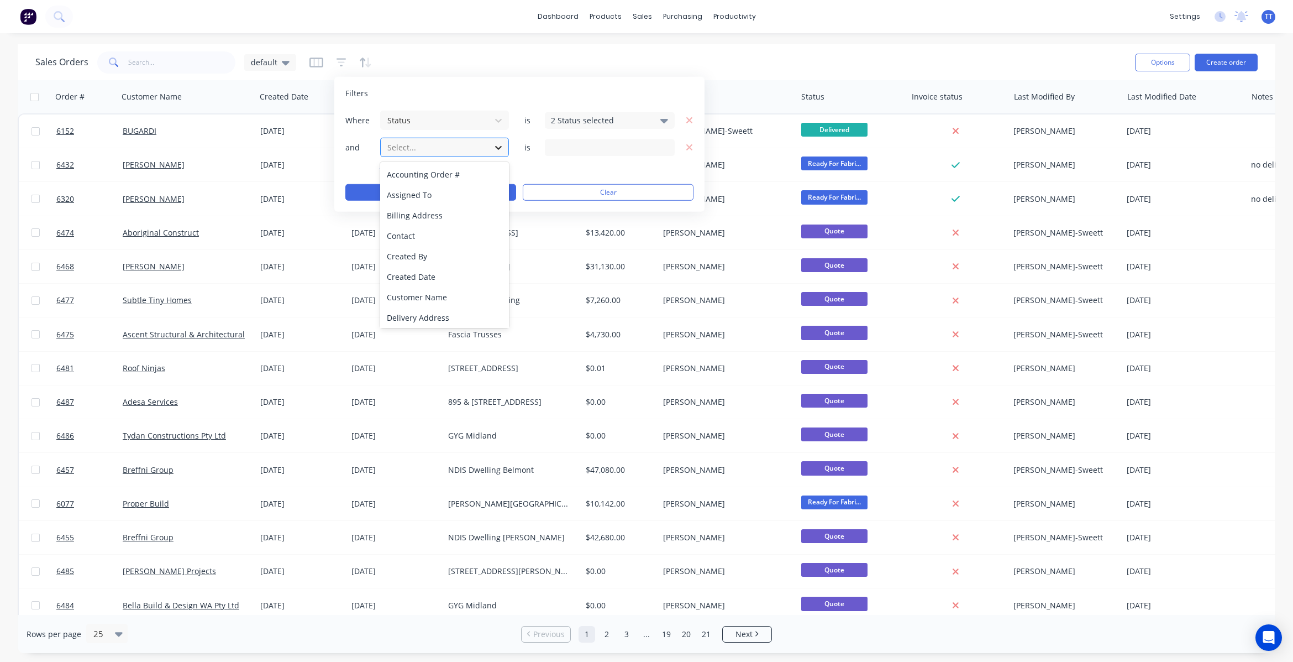
click at [489, 148] on div at bounding box center [499, 147] width 20 height 20
click at [445, 208] on div "Invoice status" at bounding box center [444, 211] width 129 height 20
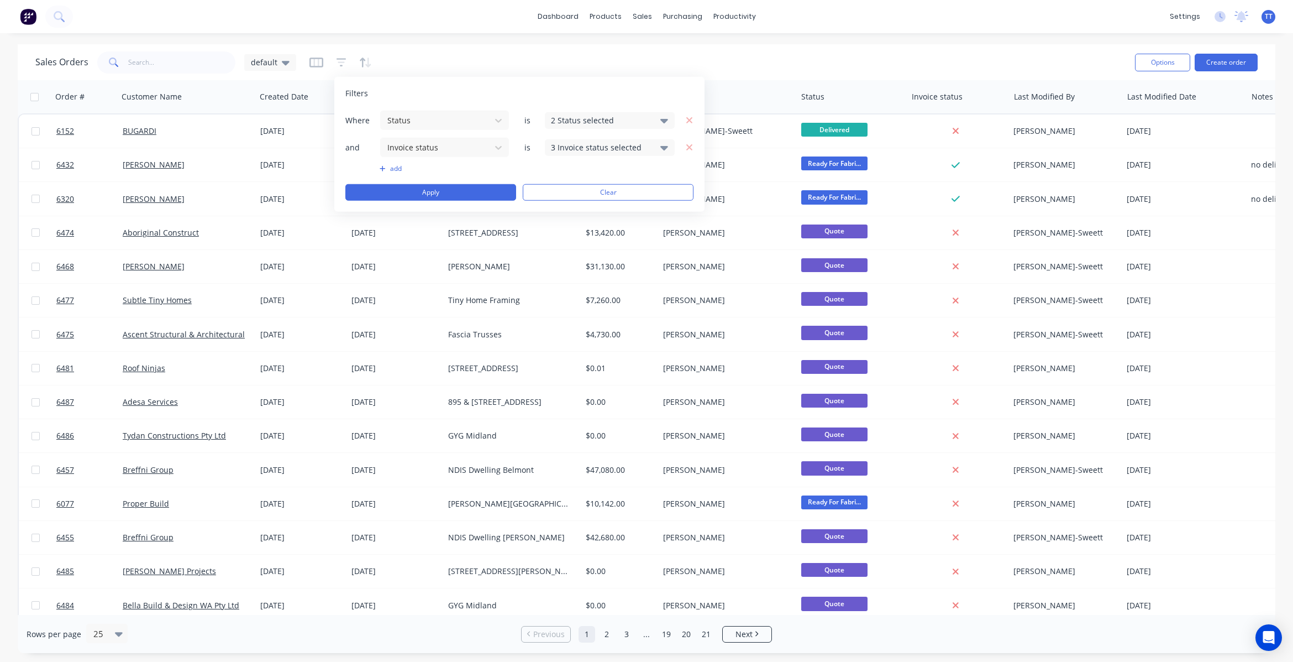
click at [591, 149] on div "3 Invoice status selected" at bounding box center [601, 148] width 100 height 12
click at [564, 230] on div at bounding box center [563, 231] width 22 height 22
click at [546, 97] on div "Filters" at bounding box center [519, 93] width 348 height 11
click at [438, 188] on button "Apply" at bounding box center [430, 192] width 171 height 17
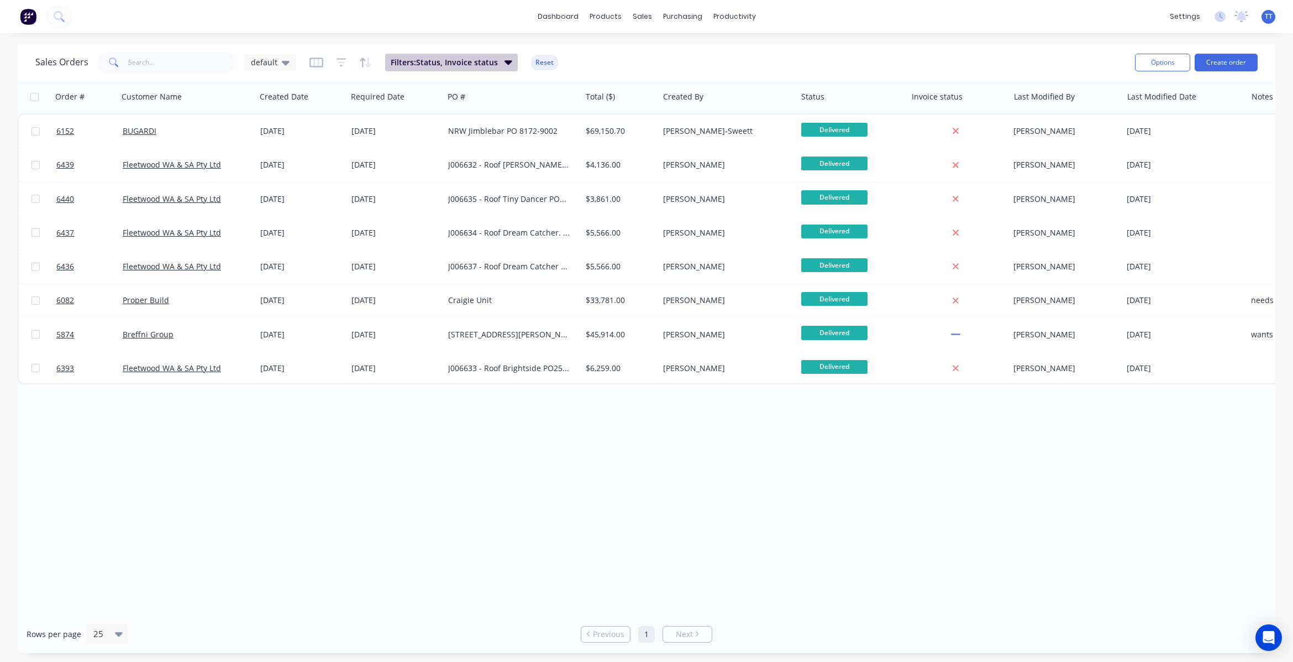
click at [489, 56] on button "Filters: Status, Invoice status" at bounding box center [451, 63] width 133 height 18
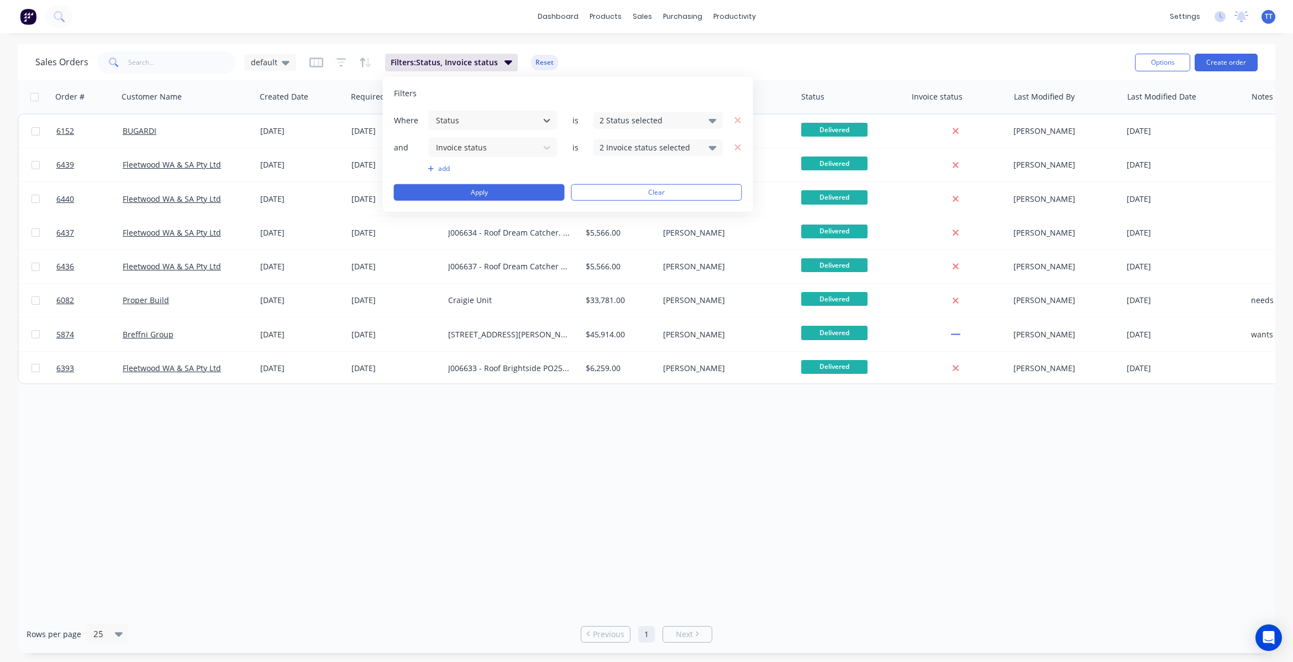
click at [684, 55] on div "Sales Orders default Filters: Status, Invoice status Reset" at bounding box center [580, 62] width 1091 height 27
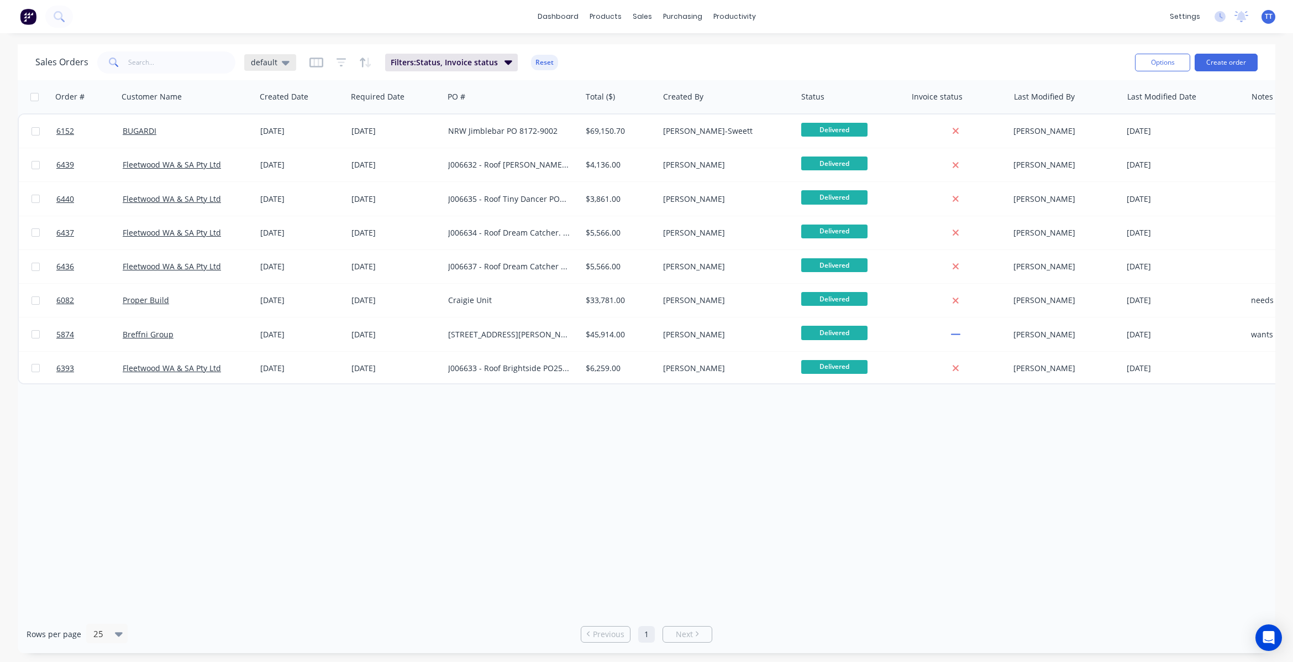
click at [271, 62] on span "default" at bounding box center [264, 62] width 27 height 12
drag, startPoint x: 271, startPoint y: 62, endPoint x: 242, endPoint y: 72, distance: 30.4
click at [233, 78] on div "Sales Orders default Filters: Status, Invoice status Reset Options Create order" at bounding box center [647, 62] width 1258 height 36
click at [284, 65] on icon at bounding box center [286, 63] width 8 height 4
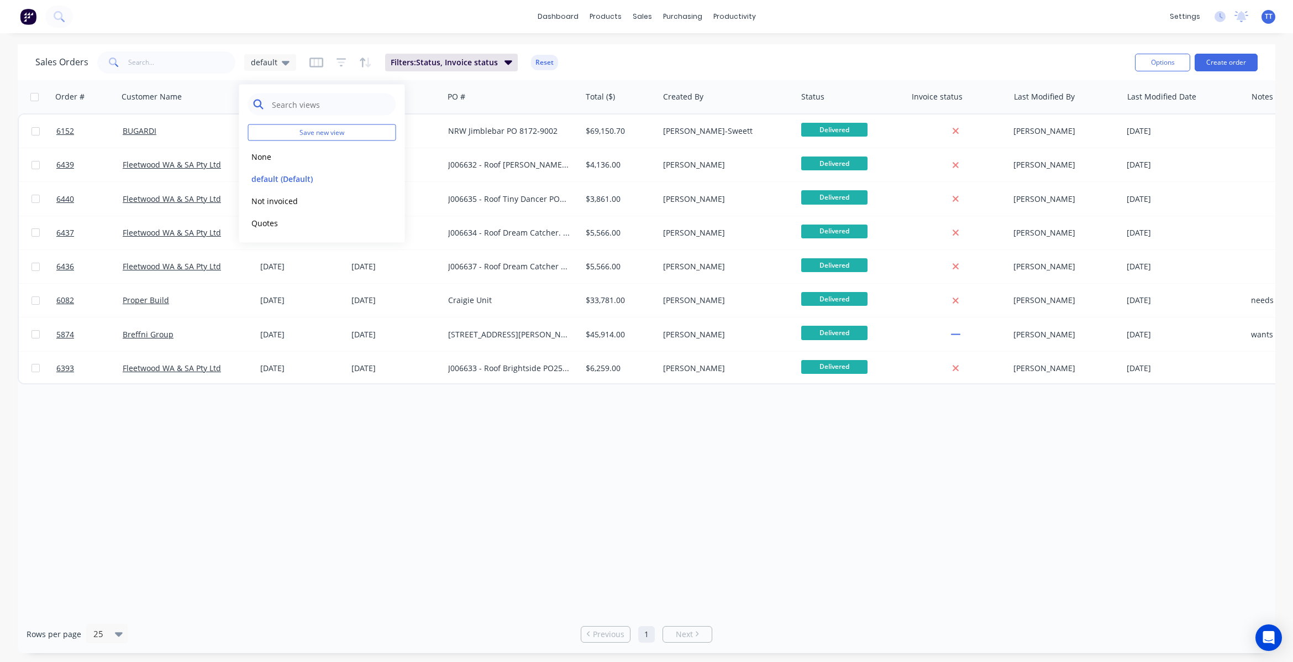
click at [317, 103] on input "text" at bounding box center [331, 104] width 120 height 22
type input "invoice to do"
click at [353, 124] on button "Save new view" at bounding box center [322, 132] width 148 height 17
click at [321, 105] on input "invoice to do" at bounding box center [331, 104] width 120 height 22
click at [283, 203] on button "Not invoiced" at bounding box center [311, 200] width 126 height 13
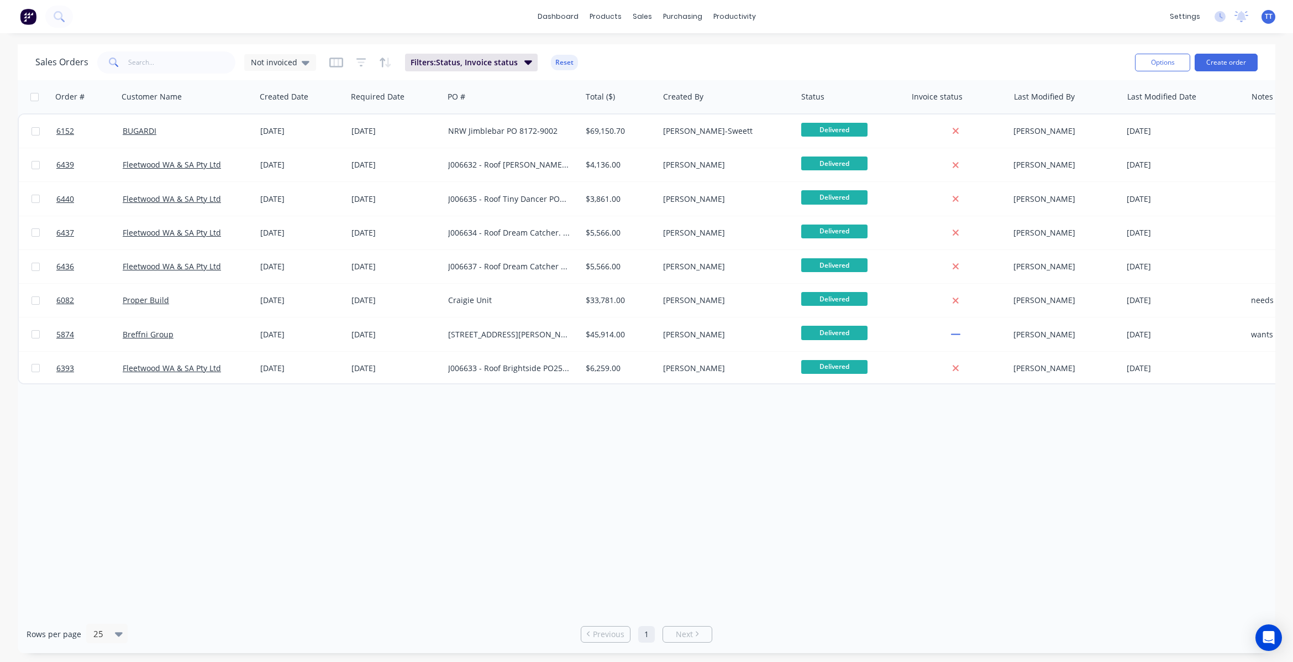
click at [286, 407] on div "Order # Customer Name Created Date Required Date PO # Total ($) Created By Stat…" at bounding box center [647, 347] width 1258 height 535
click at [515, 60] on button "Filters: Status, Invoice status" at bounding box center [471, 63] width 133 height 18
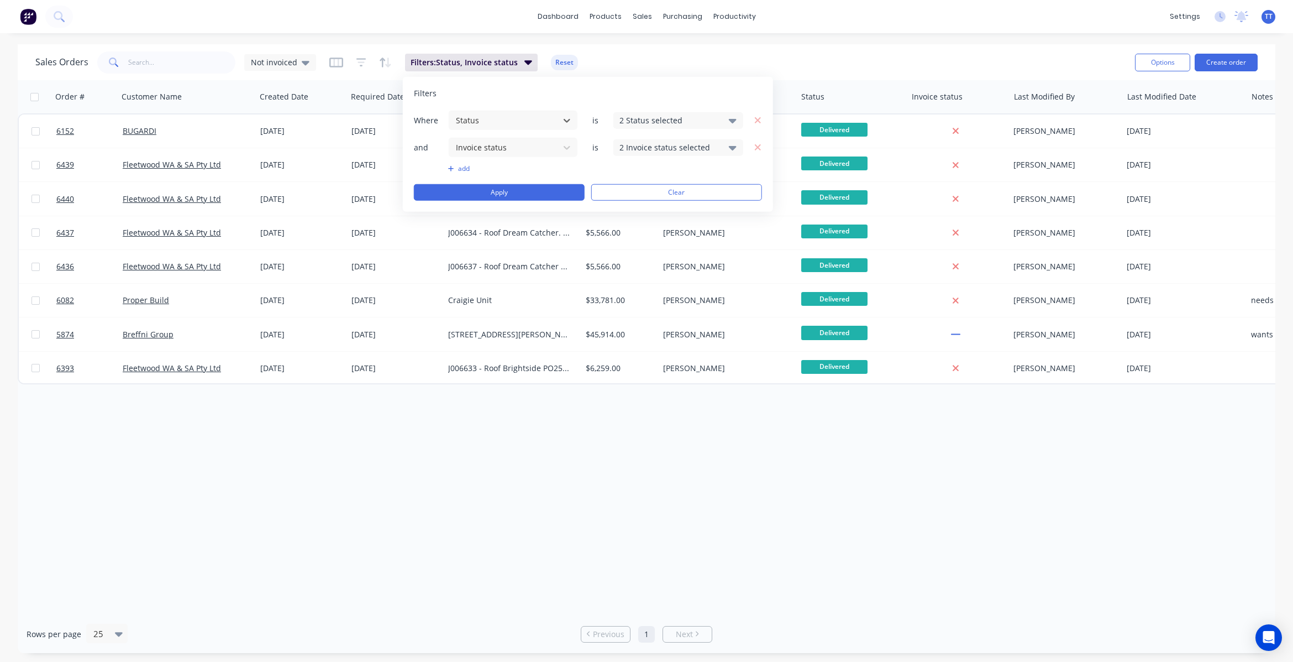
click at [440, 25] on div "dashboard products sales purchasing productivity dashboard products Product Cat…" at bounding box center [646, 16] width 1293 height 33
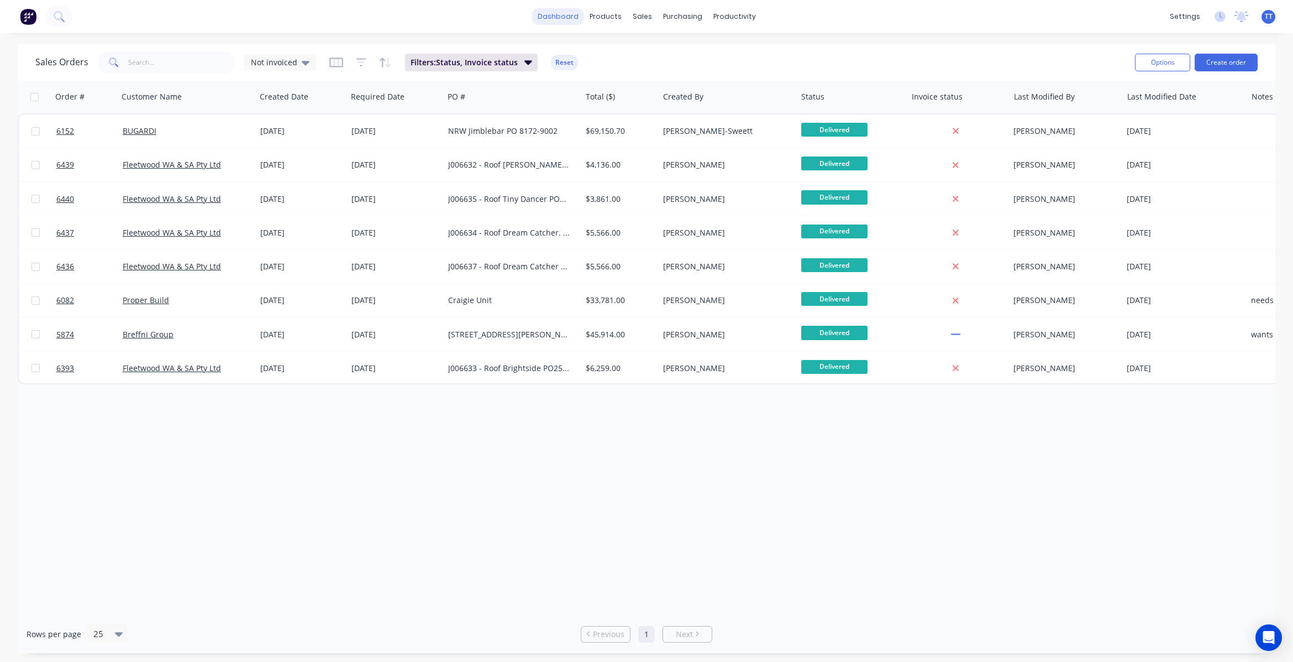
click at [567, 15] on link "dashboard" at bounding box center [558, 16] width 52 height 17
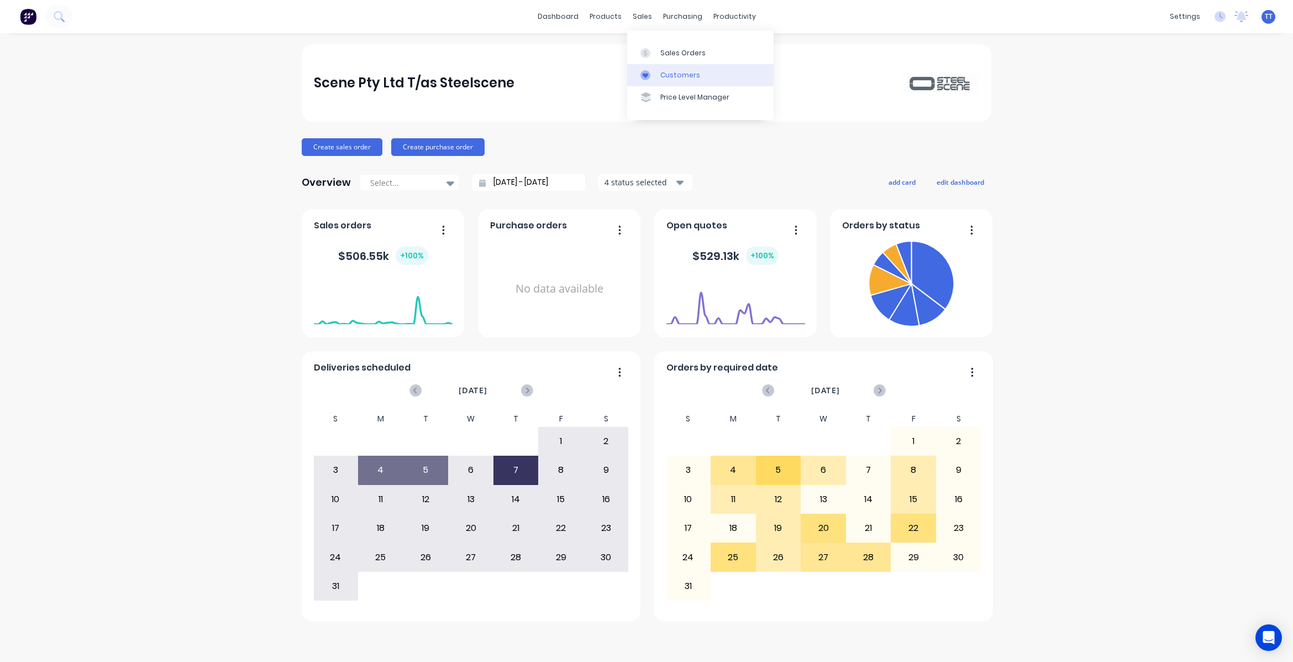
click at [680, 75] on div "Customers" at bounding box center [681, 75] width 40 height 10
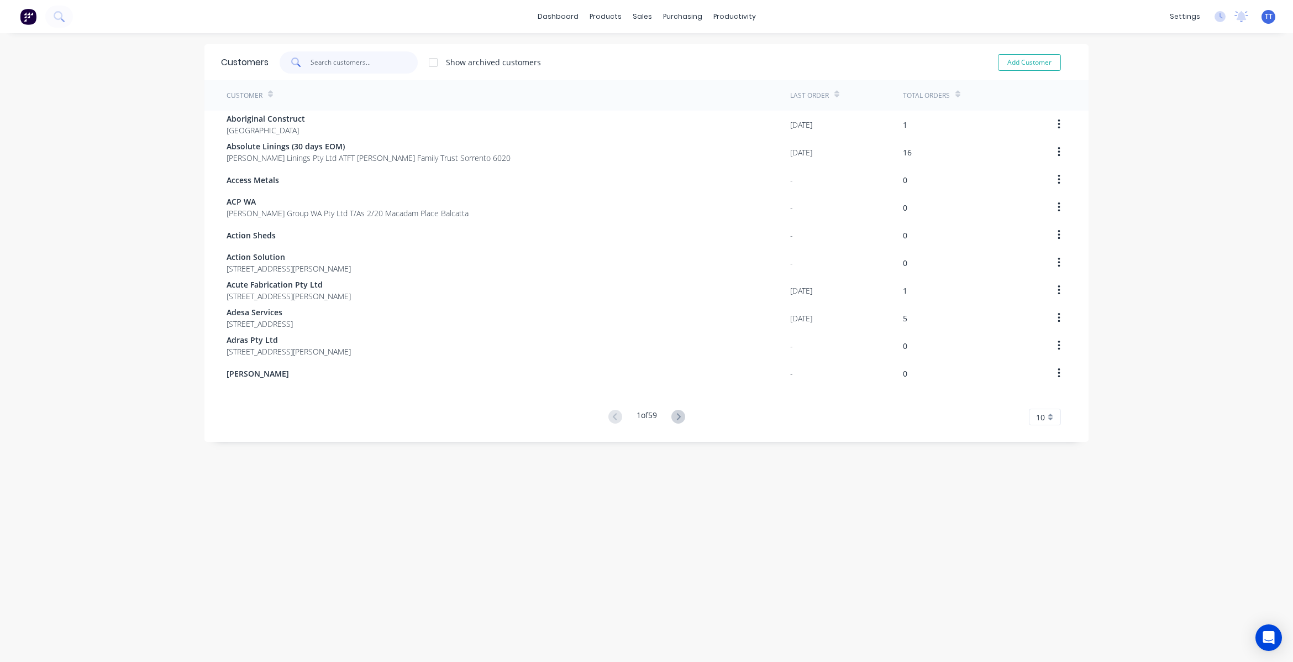
click at [324, 53] on input "text" at bounding box center [365, 62] width 108 height 22
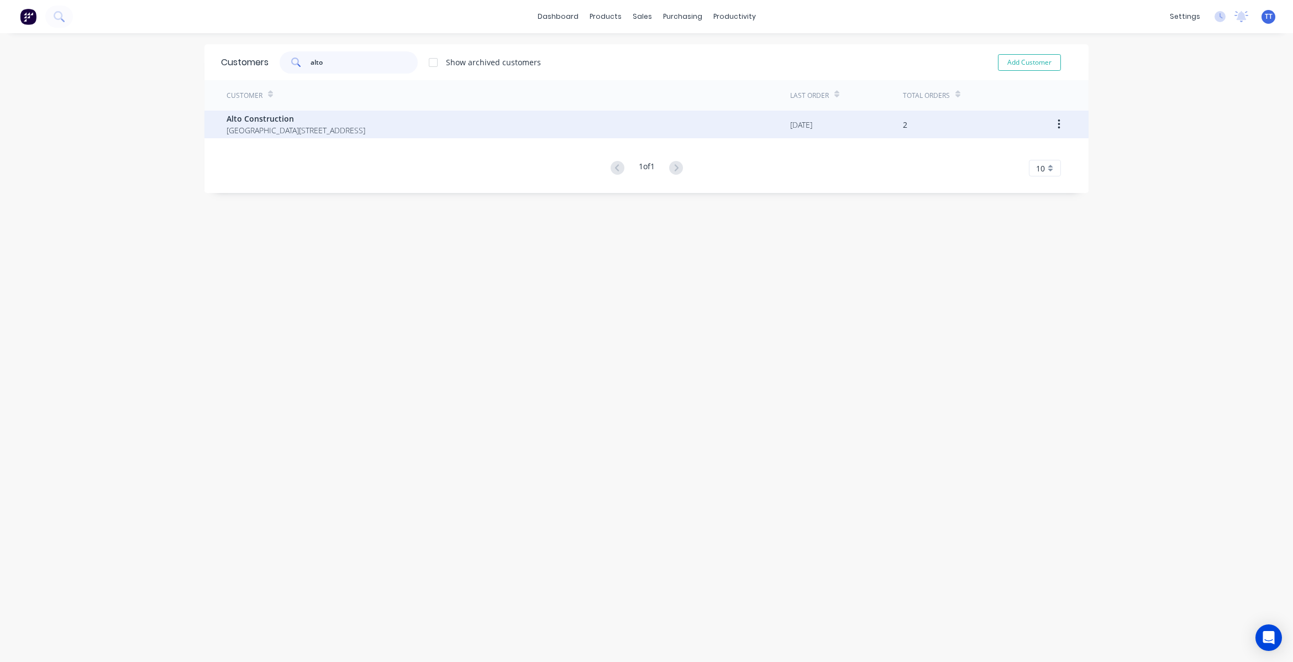
type input "alto"
click at [241, 114] on span "Alto Construction" at bounding box center [296, 119] width 139 height 12
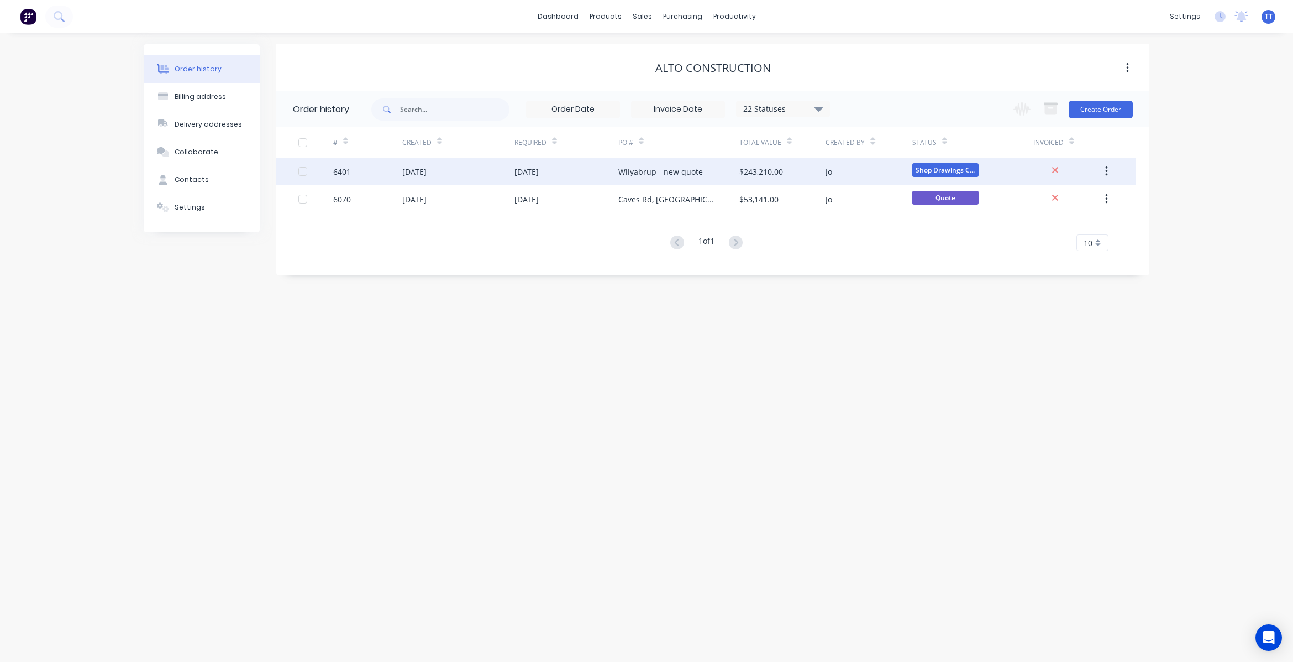
click at [604, 170] on div "[DATE]" at bounding box center [567, 172] width 104 height 28
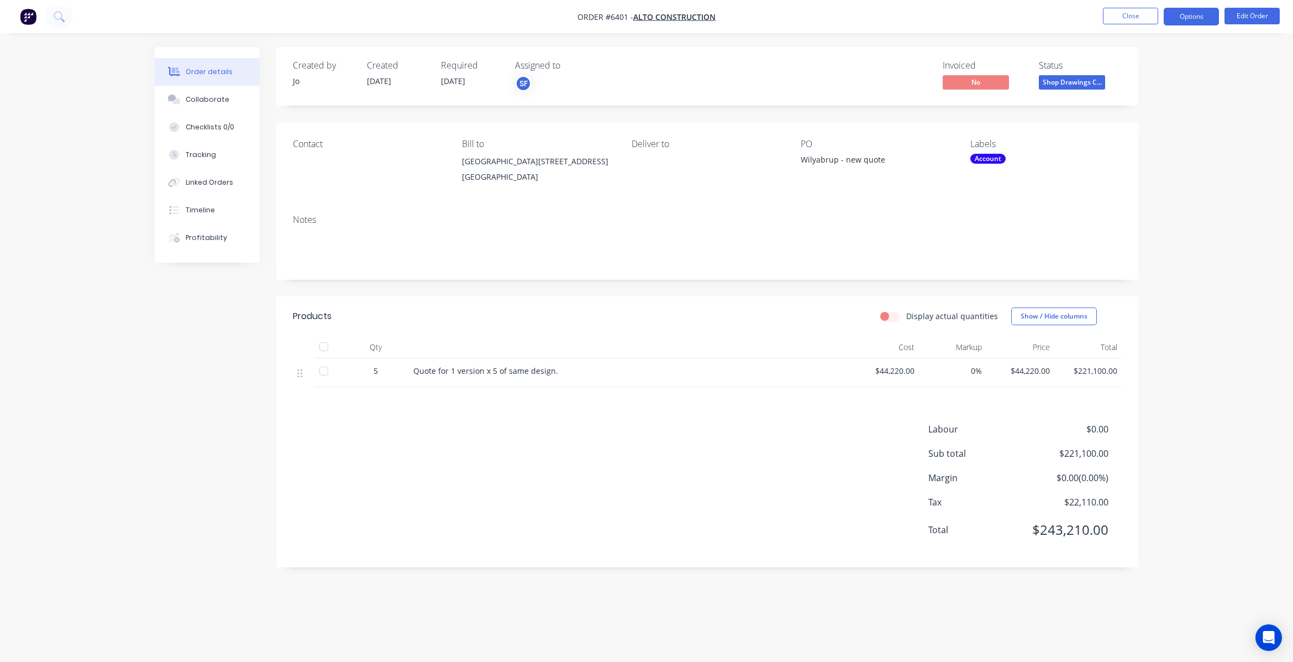
click at [1188, 13] on button "Options" at bounding box center [1191, 17] width 55 height 18
click at [933, 206] on div "Contact Bill to [GEOGRAPHIC_DATA][STREET_ADDRESS] Deliver to [GEOGRAPHIC_DATA] …" at bounding box center [707, 163] width 862 height 83
click at [933, 322] on label "Display actual quantities" at bounding box center [953, 316] width 92 height 12
click at [889, 321] on input "Display actual quantities" at bounding box center [885, 315] width 9 height 11
click at [933, 322] on label "Display actual quantities" at bounding box center [953, 316] width 92 height 12
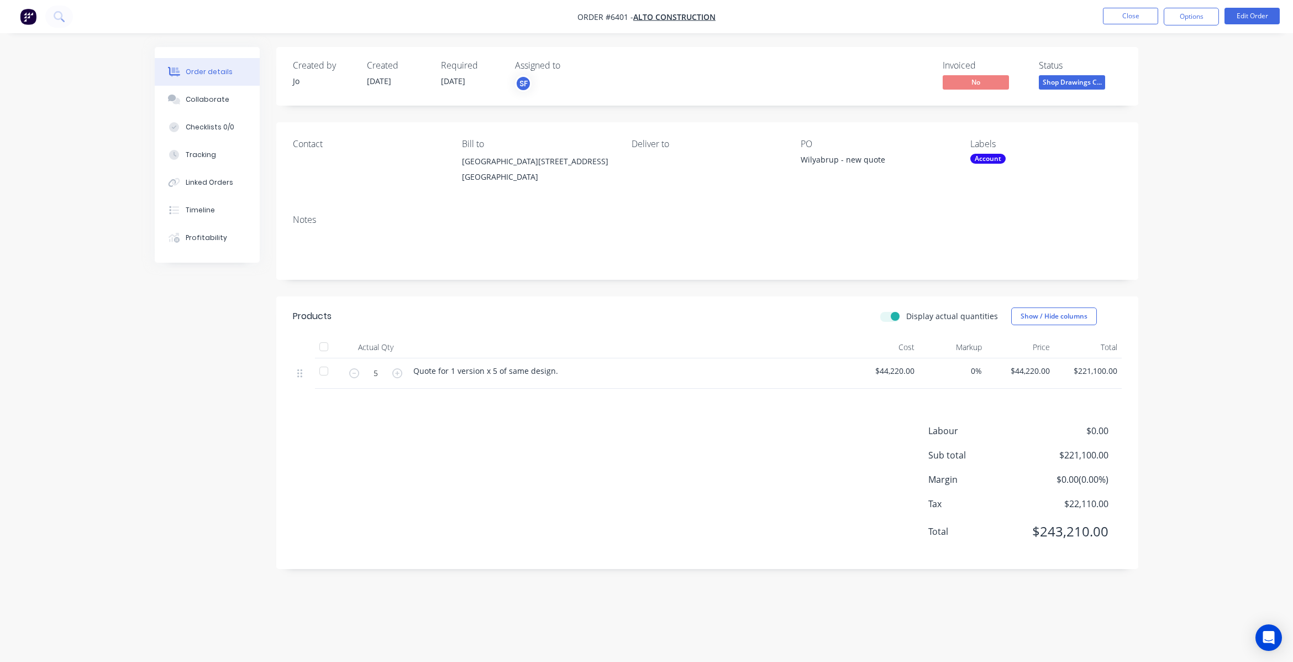
click at [889, 321] on input "Display actual quantities" at bounding box center [885, 315] width 9 height 11
click at [933, 322] on label "Display actual quantities" at bounding box center [953, 316] width 92 height 12
click at [889, 321] on input "Display actual quantities" at bounding box center [885, 315] width 9 height 11
click at [933, 322] on label "Display actual quantities" at bounding box center [953, 316] width 92 height 12
click at [889, 321] on input "Display actual quantities" at bounding box center [885, 315] width 9 height 11
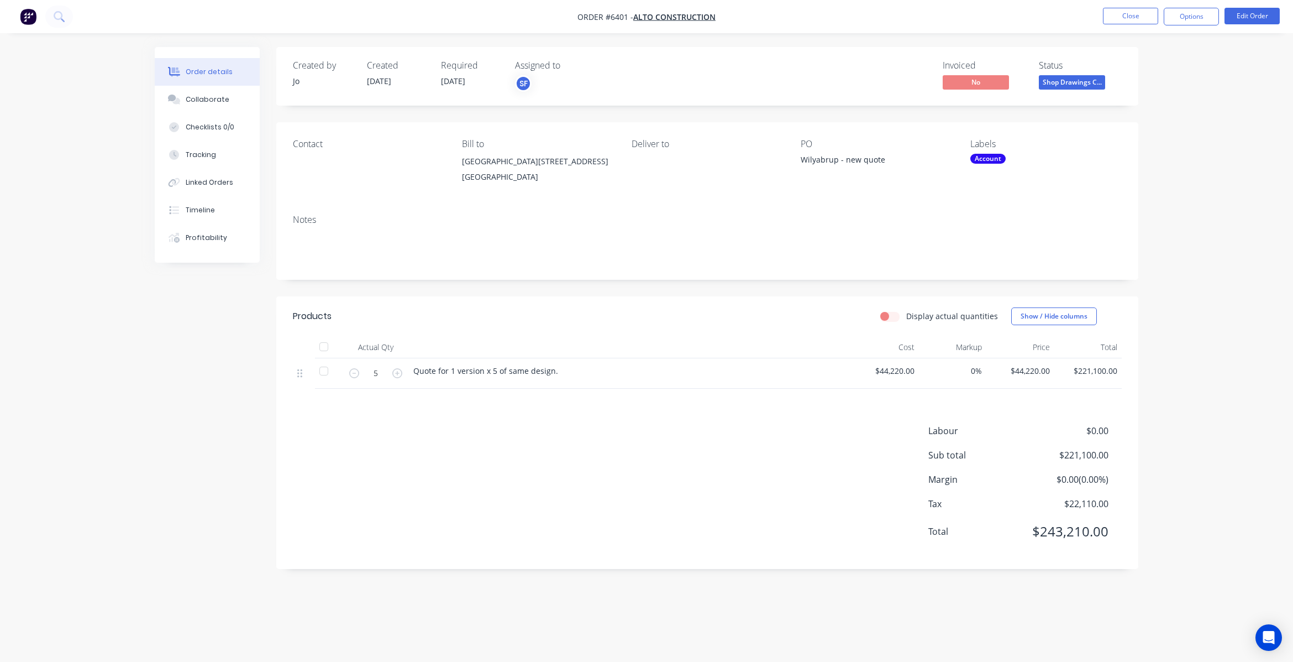
checkbox input "false"
click at [197, 98] on div "Collaborate" at bounding box center [208, 100] width 44 height 10
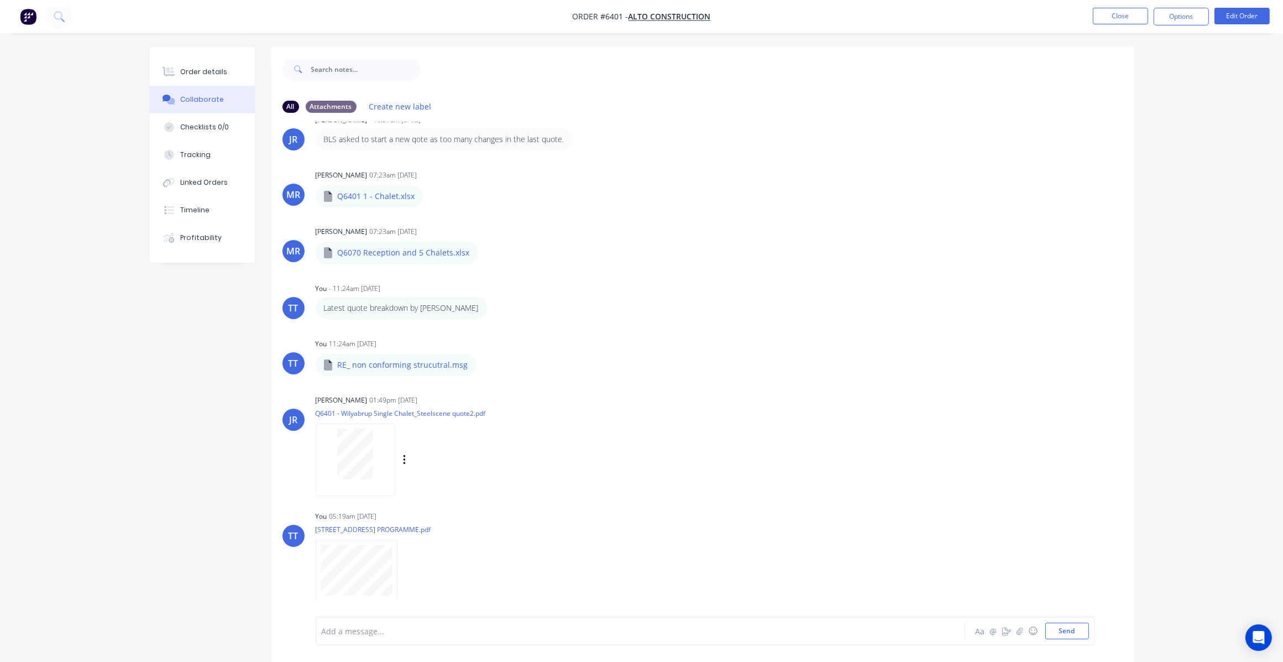
scroll to position [17, 0]
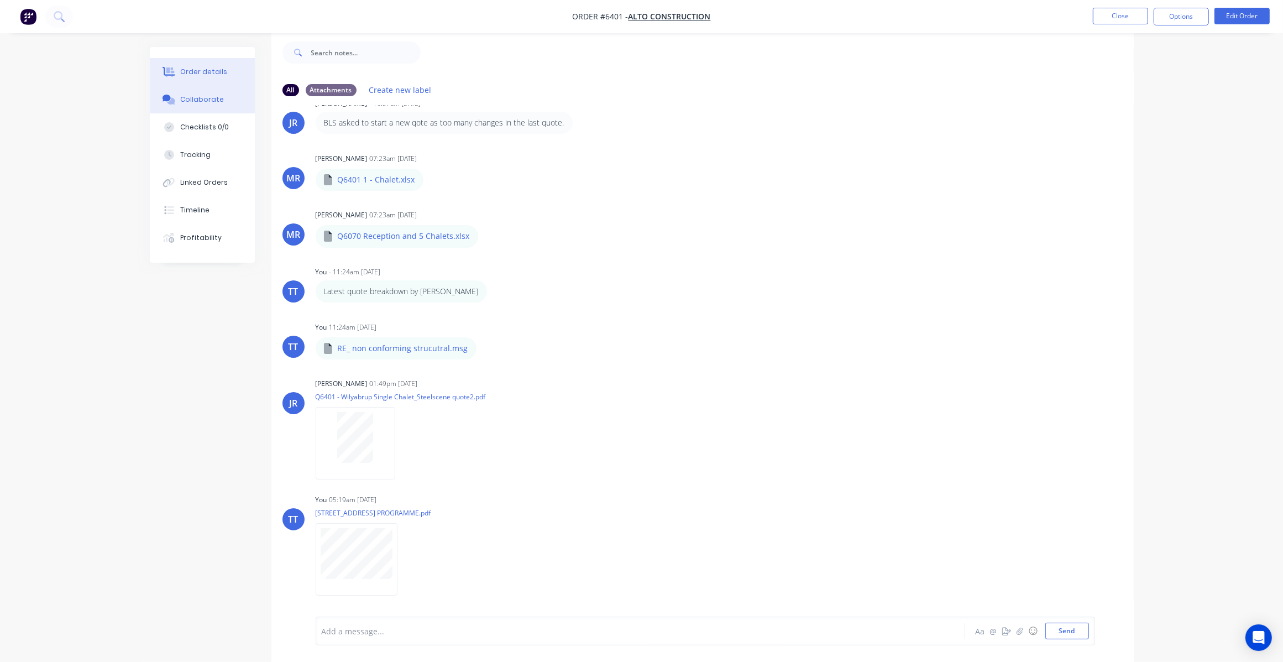
click at [196, 72] on div "Order details" at bounding box center [203, 72] width 47 height 10
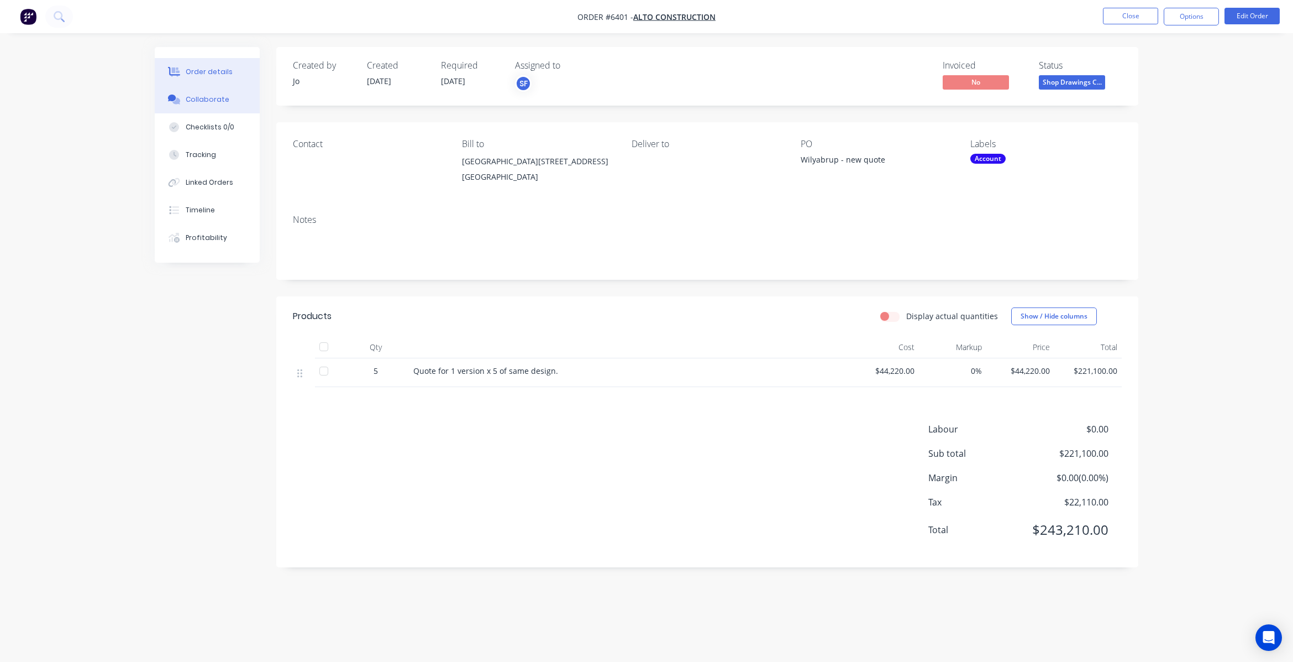
click at [202, 101] on div "Collaborate" at bounding box center [208, 100] width 44 height 10
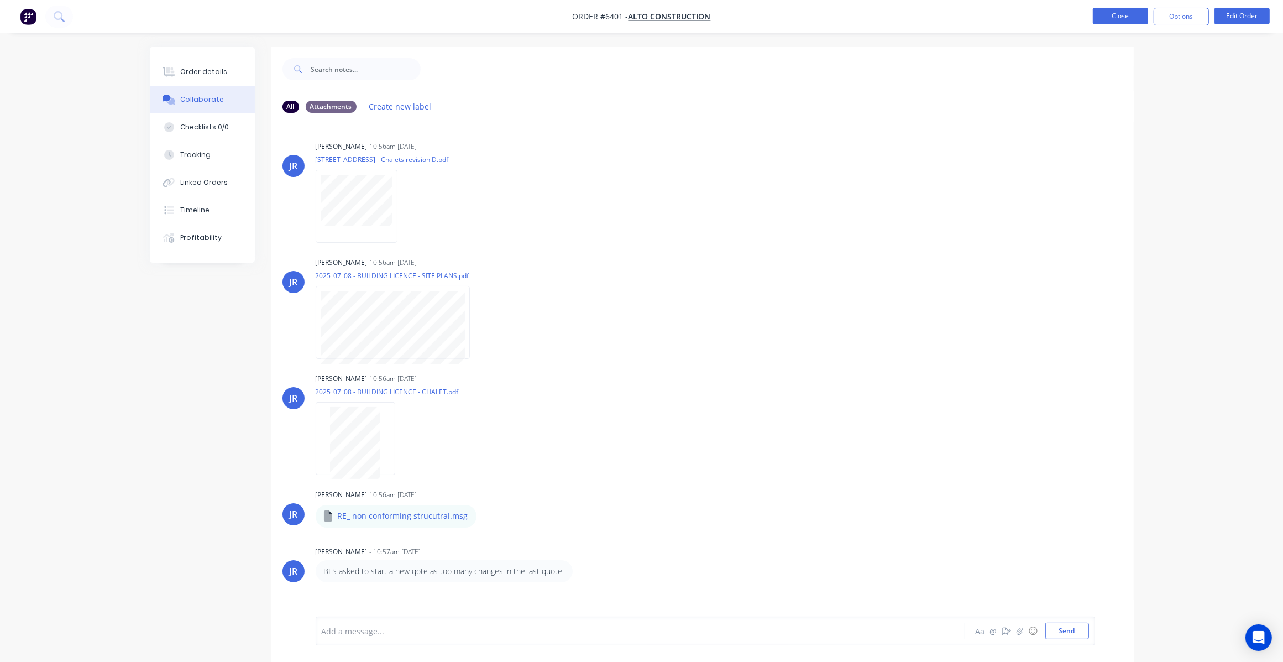
click at [1122, 12] on button "Close" at bounding box center [1120, 16] width 55 height 17
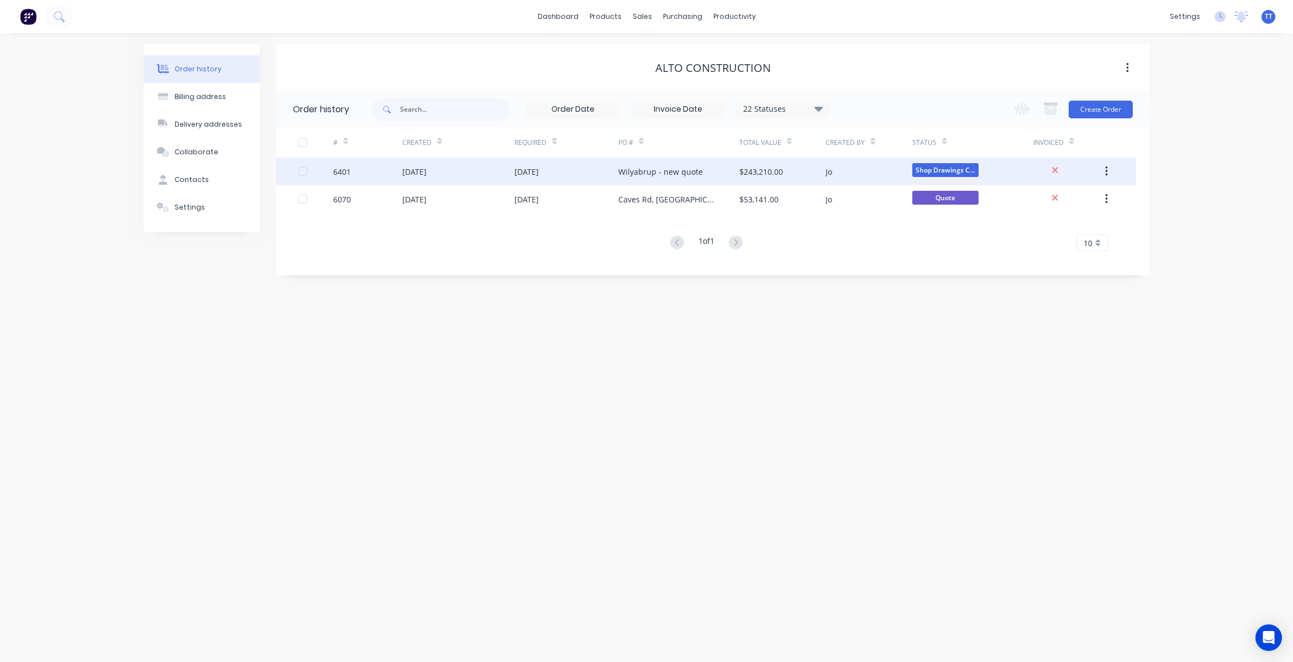
click at [760, 171] on div "$243,210.00" at bounding box center [762, 172] width 44 height 12
